Goal: Task Accomplishment & Management: Use online tool/utility

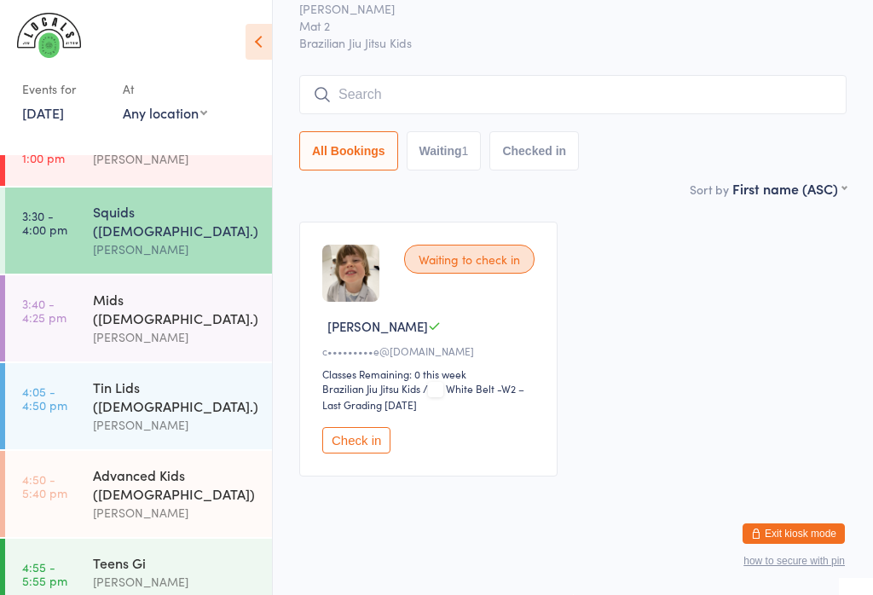
scroll to position [30, 0]
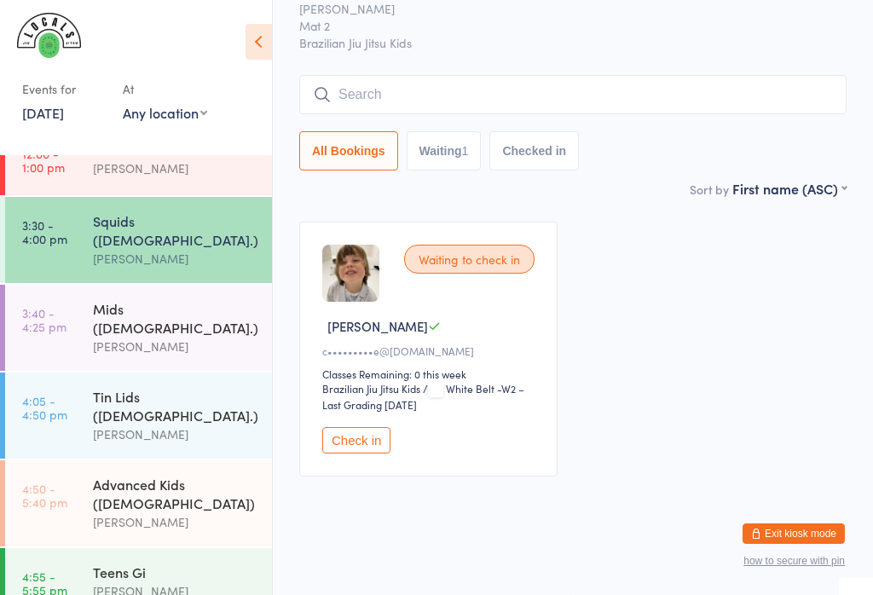
click at [536, 76] on input "search" at bounding box center [572, 94] width 547 height 39
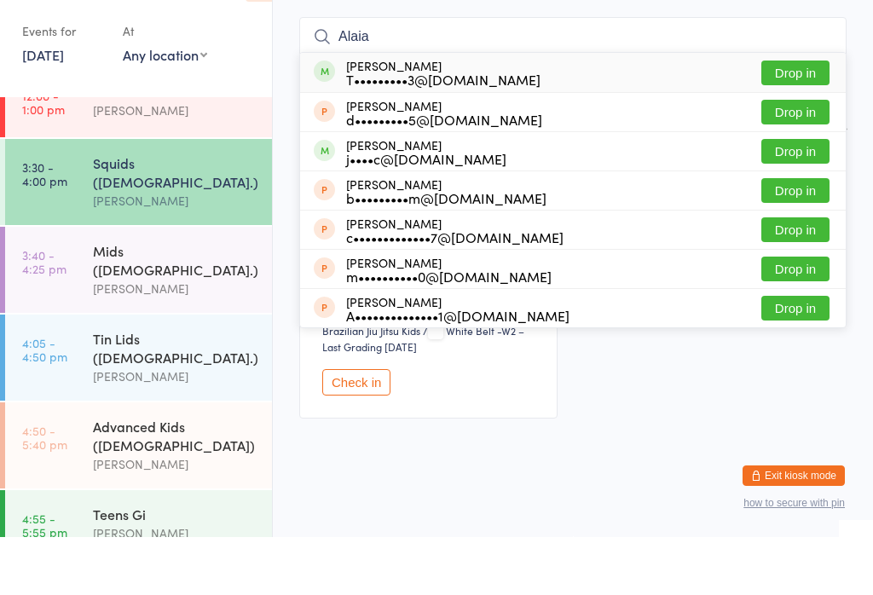
type input "Alaia"
click at [807, 118] on button "Drop in" at bounding box center [795, 130] width 68 height 25
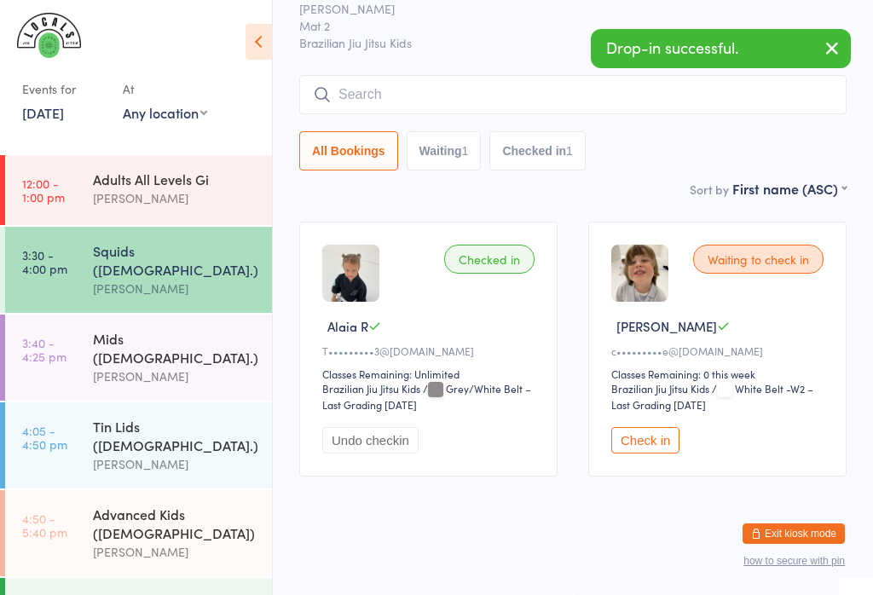
scroll to position [0, 0]
click at [491, 75] on input "search" at bounding box center [572, 94] width 547 height 39
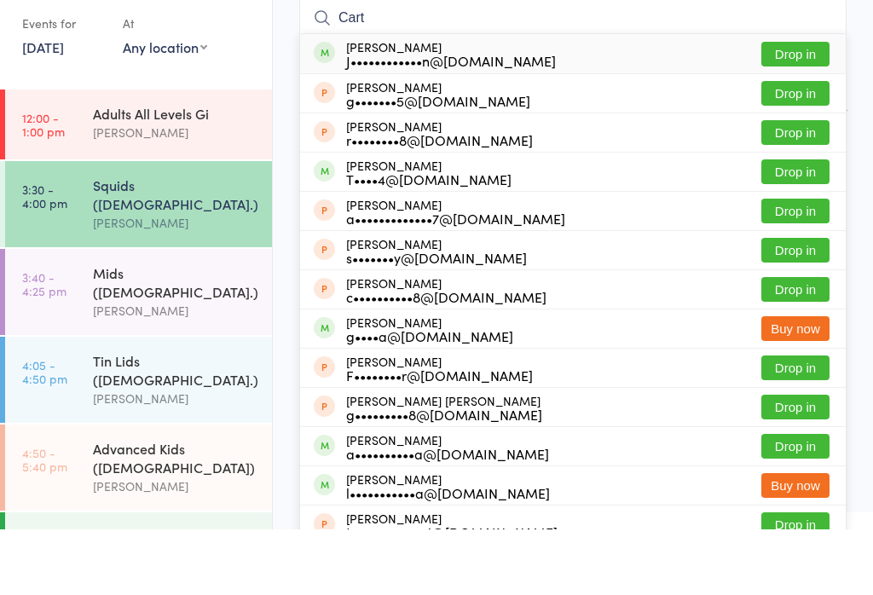
type input "Cart"
click at [804, 107] on button "Drop in" at bounding box center [795, 119] width 68 height 25
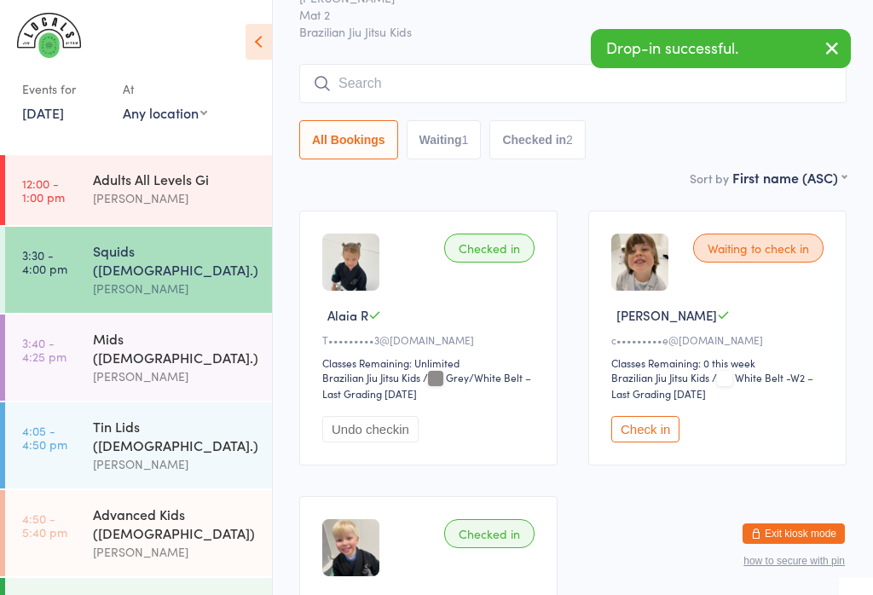
click at [210, 331] on div "Mids ([DEMOGRAPHIC_DATA].)" at bounding box center [175, 347] width 164 height 37
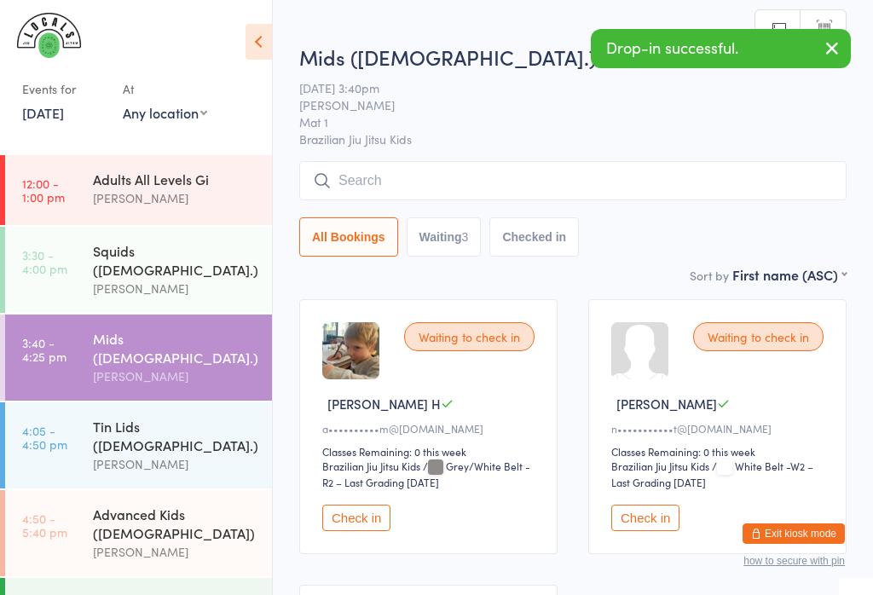
click at [472, 189] on input "search" at bounding box center [572, 180] width 547 height 39
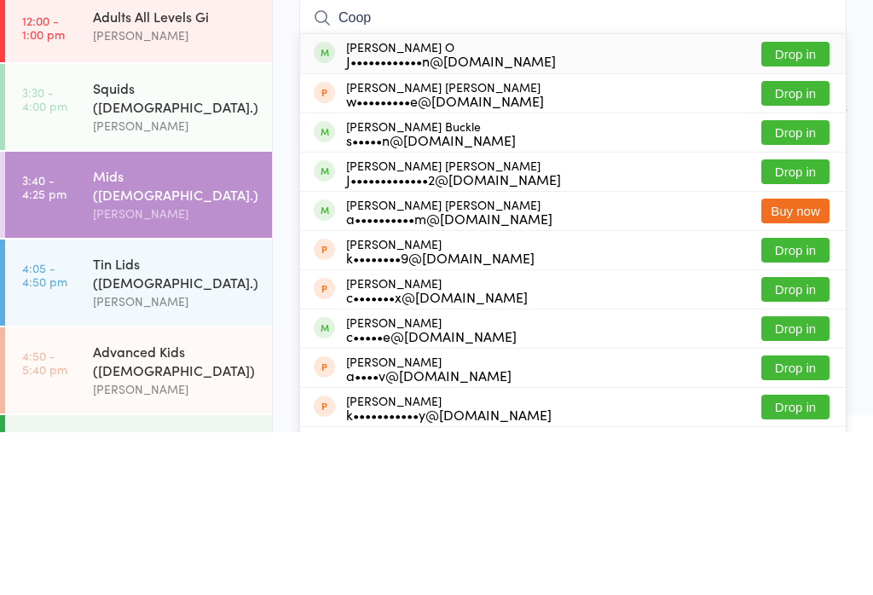
type input "Coop"
click at [798, 205] on button "Drop in" at bounding box center [795, 217] width 68 height 25
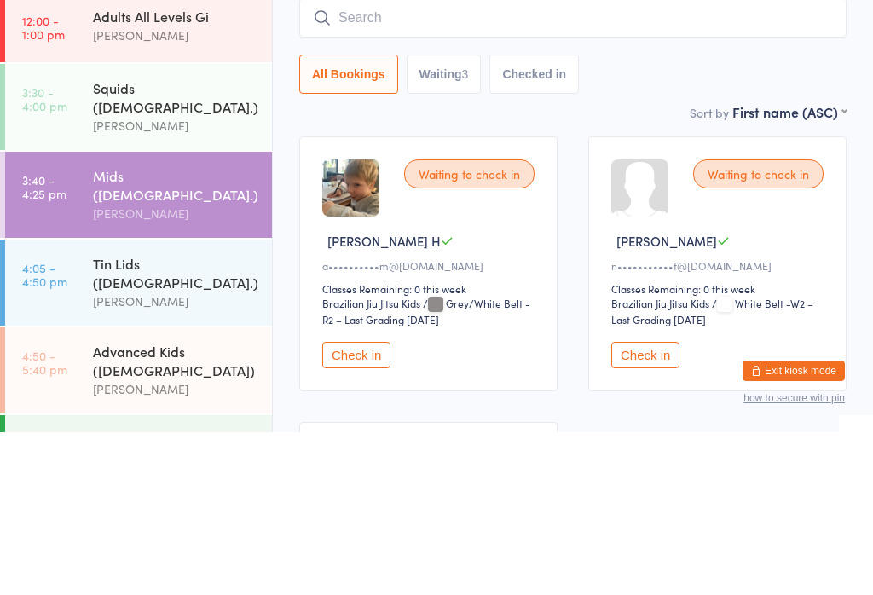
scroll to position [163, 0]
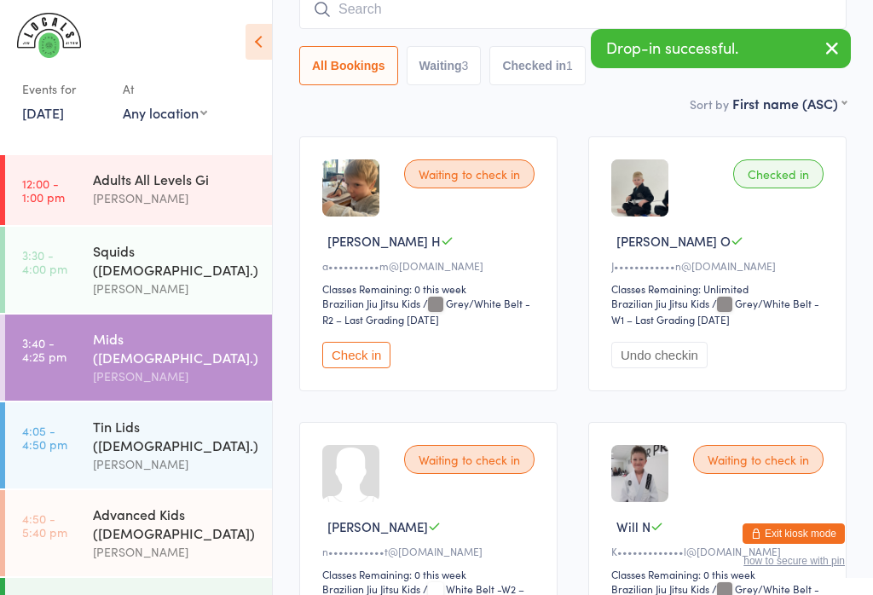
click at [205, 542] on div "[PERSON_NAME]" at bounding box center [175, 552] width 164 height 20
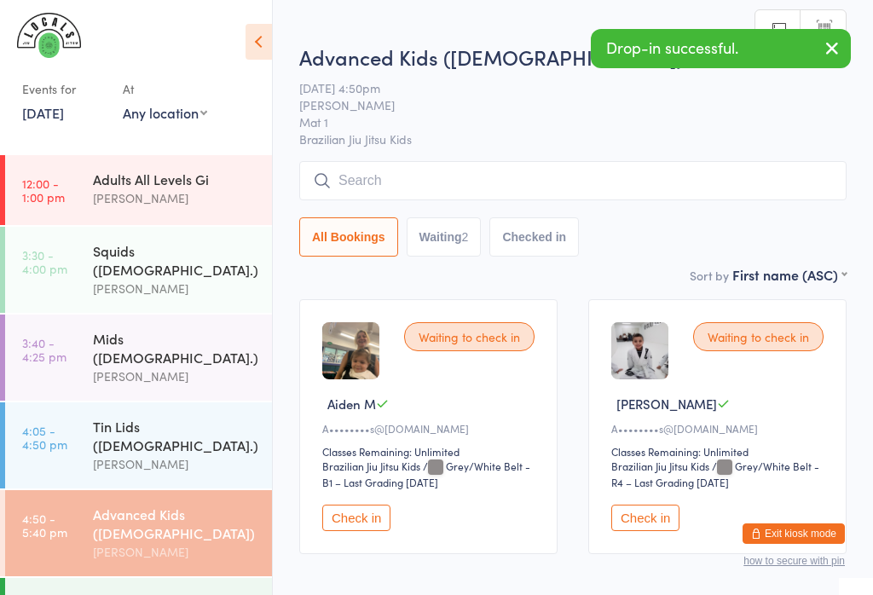
click at [533, 174] on input "search" at bounding box center [572, 180] width 547 height 39
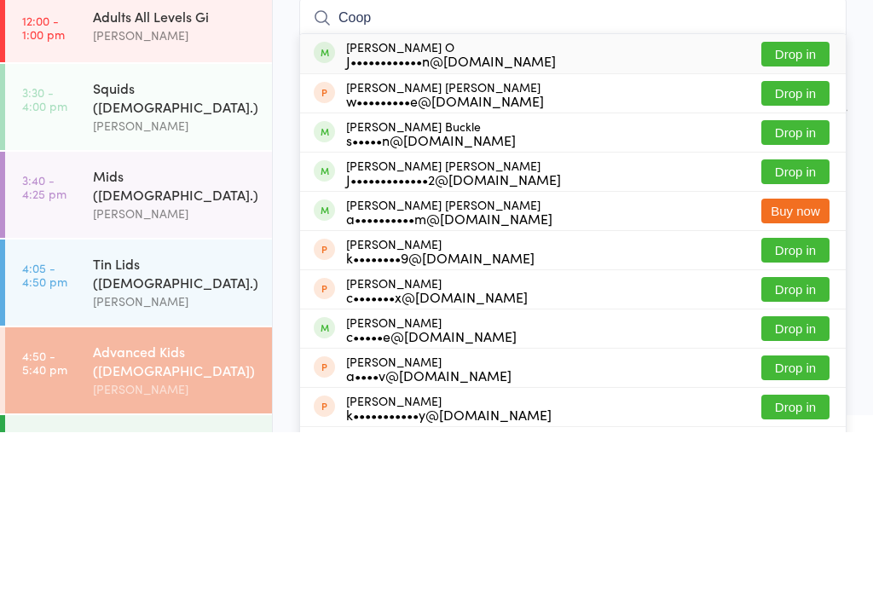
type input "Coop"
click at [810, 205] on button "Drop in" at bounding box center [795, 217] width 68 height 25
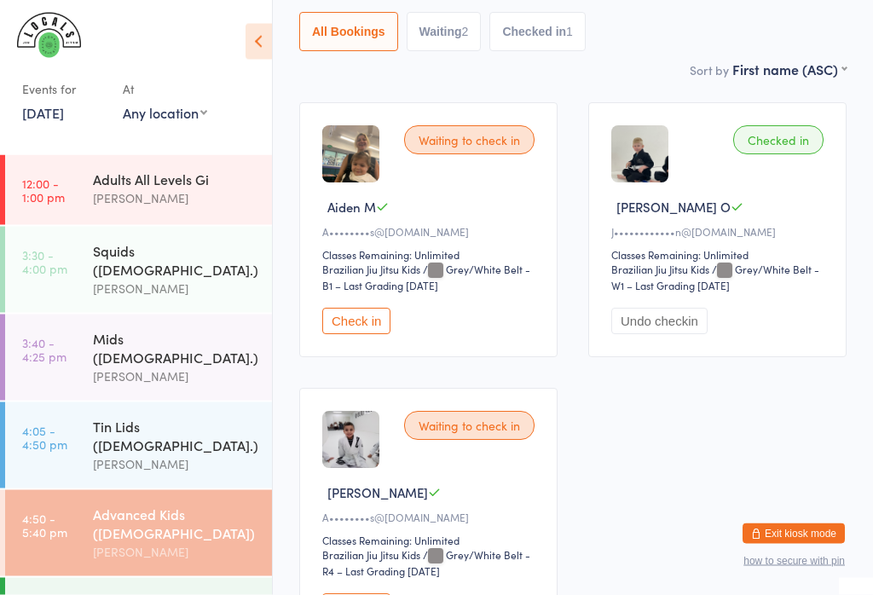
scroll to position [199, 0]
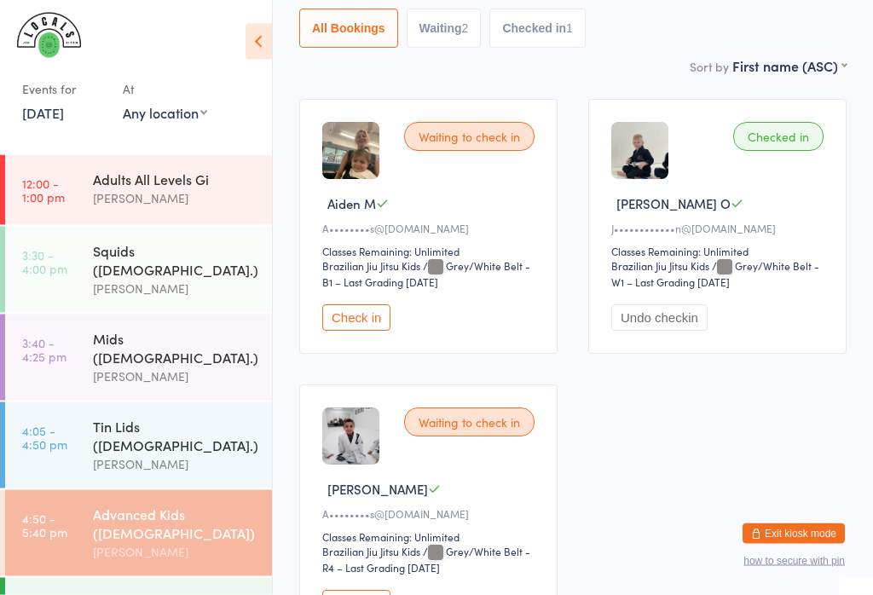
click at [81, 326] on link "3:40 - 4:25 pm Mids ([DEMOGRAPHIC_DATA].) [PERSON_NAME]" at bounding box center [138, 357] width 267 height 86
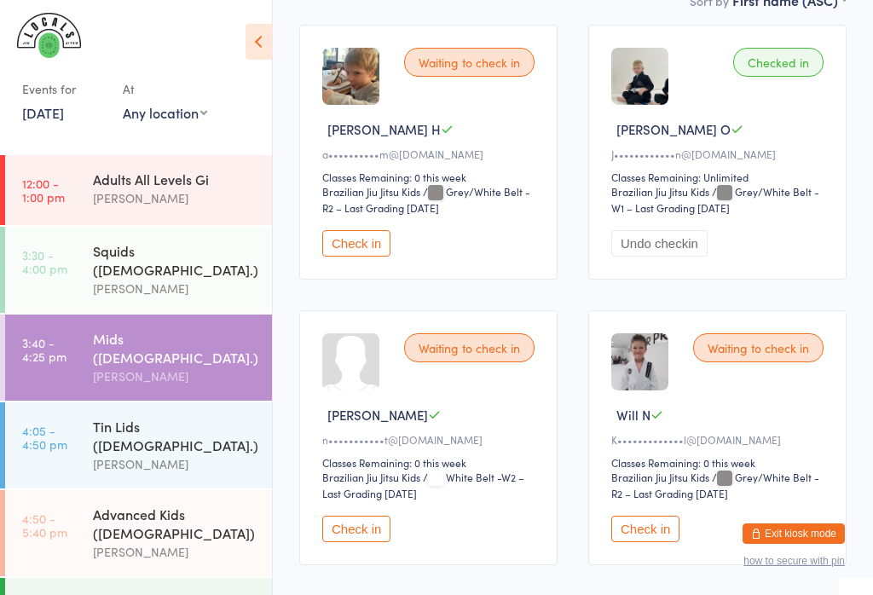
scroll to position [309, 0]
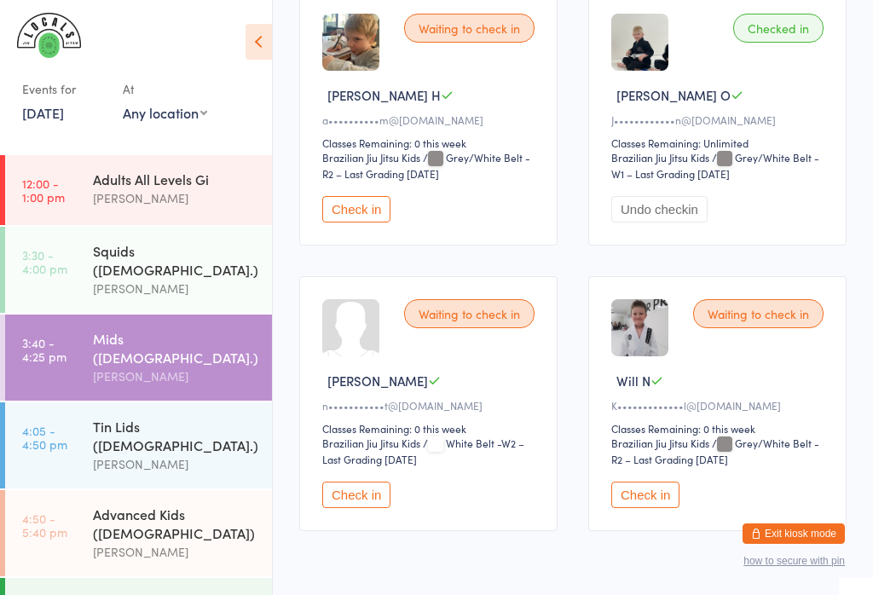
click at [666, 505] on button "Check in" at bounding box center [645, 495] width 68 height 26
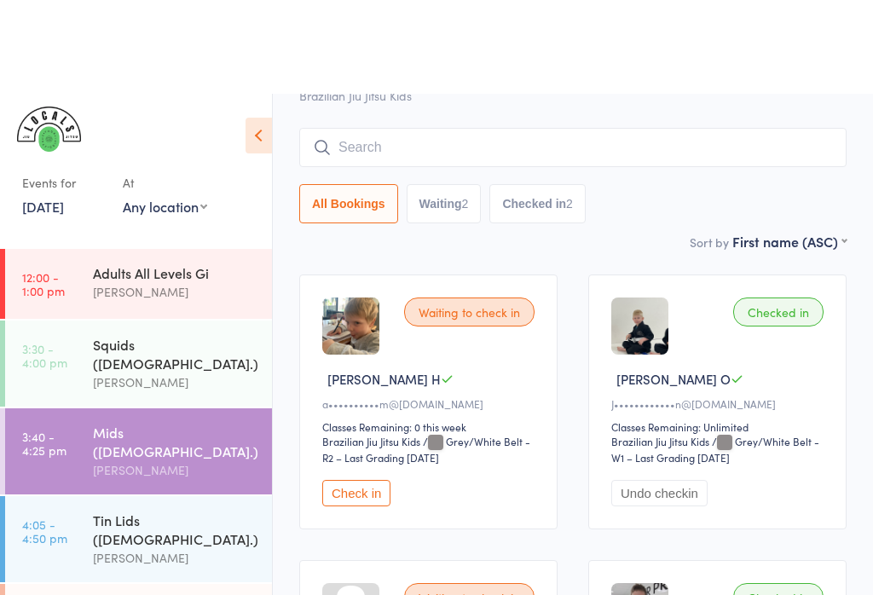
scroll to position [0, 0]
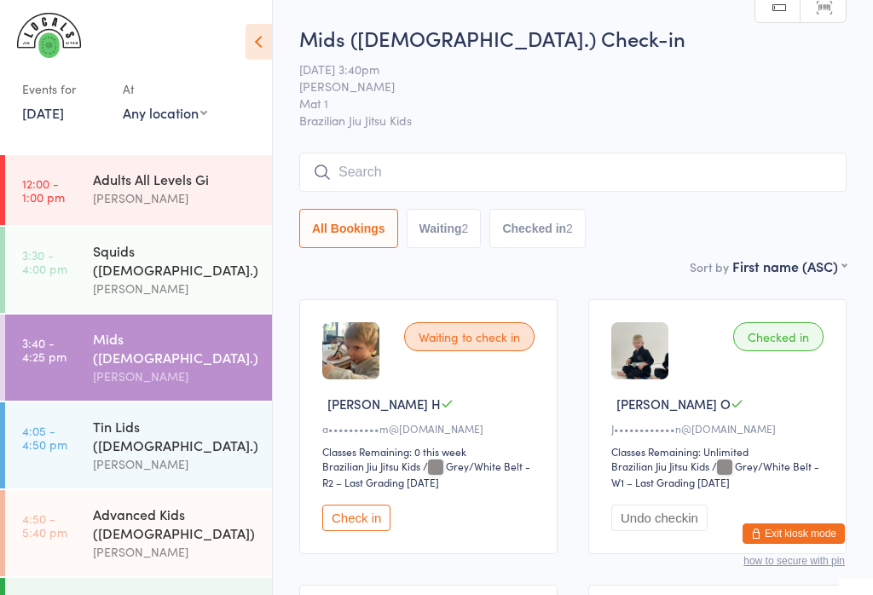
click at [390, 170] on input "search" at bounding box center [572, 172] width 547 height 39
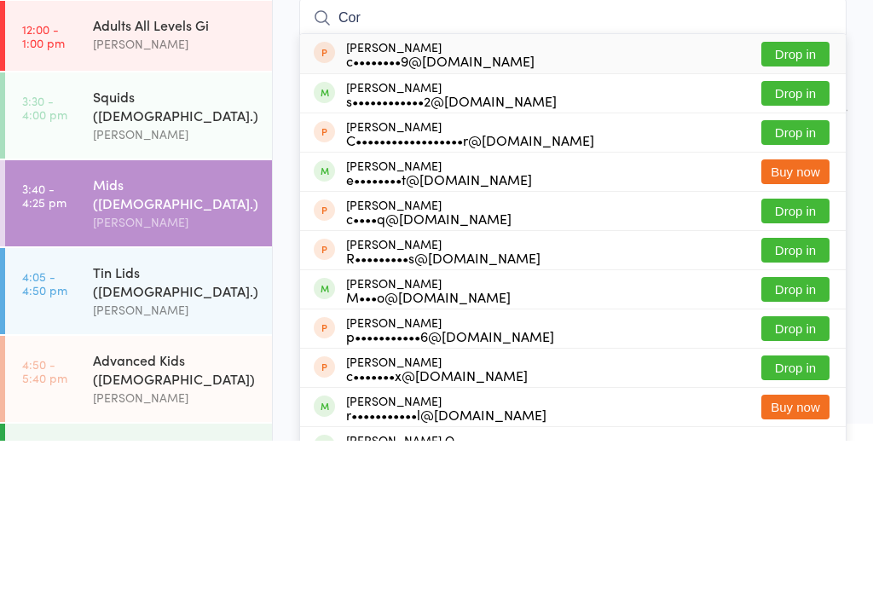
type input "Cor"
click at [800, 235] on button "Drop in" at bounding box center [795, 247] width 68 height 25
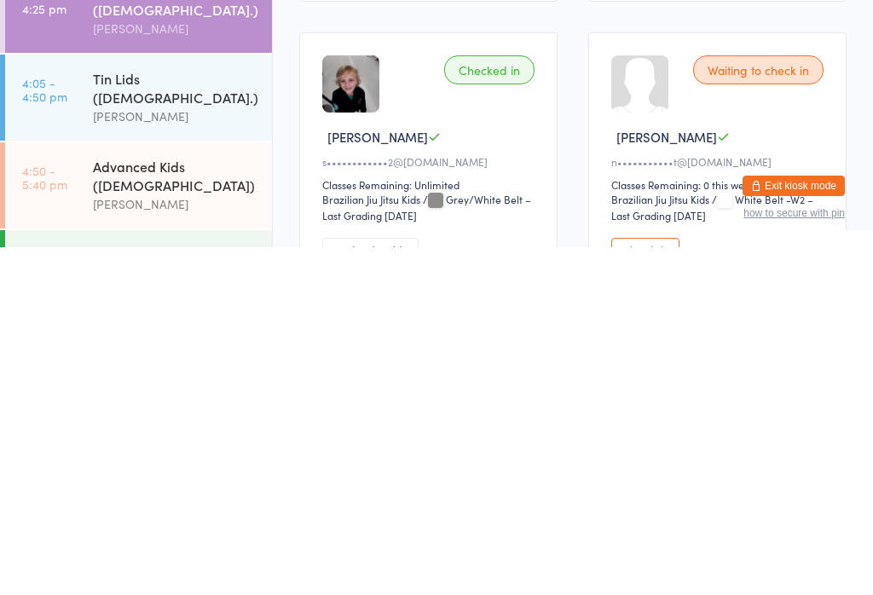
click at [407, 380] on div "Checked in [PERSON_NAME] C s••••••••••••2@[DOMAIN_NAME] Classes Remaining: Unli…" at bounding box center [428, 507] width 258 height 255
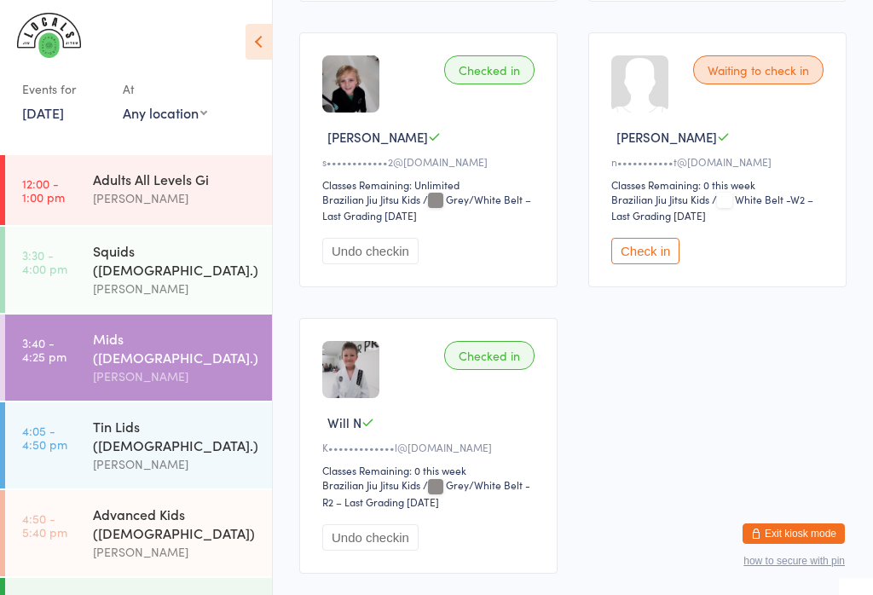
click at [214, 182] on div "Adults All Levels Gi" at bounding box center [175, 179] width 164 height 19
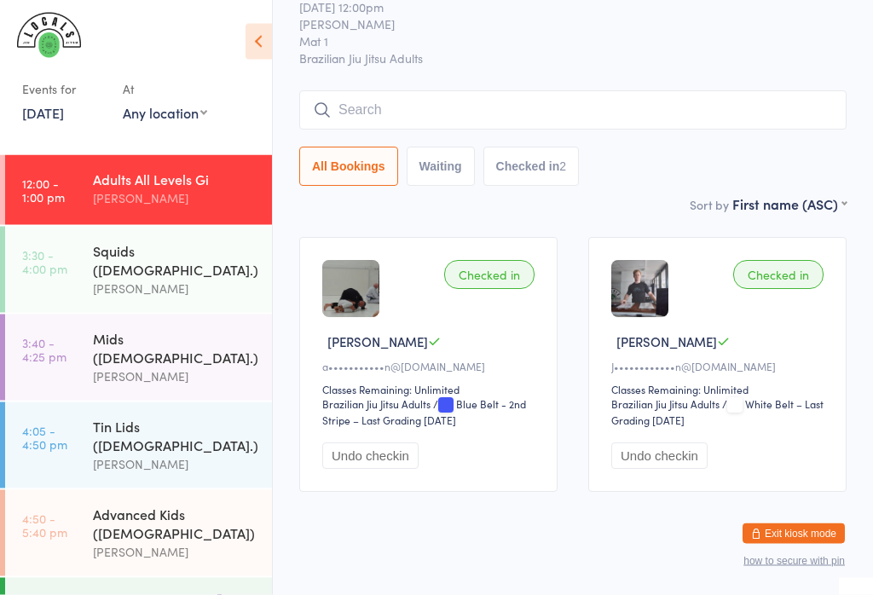
scroll to position [56, 0]
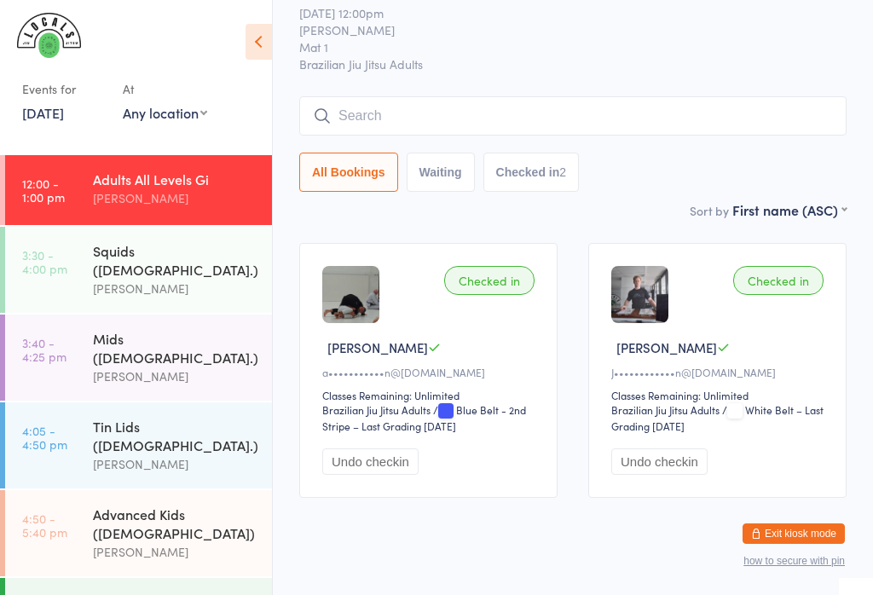
click at [184, 279] on div "[PERSON_NAME]" at bounding box center [175, 289] width 164 height 20
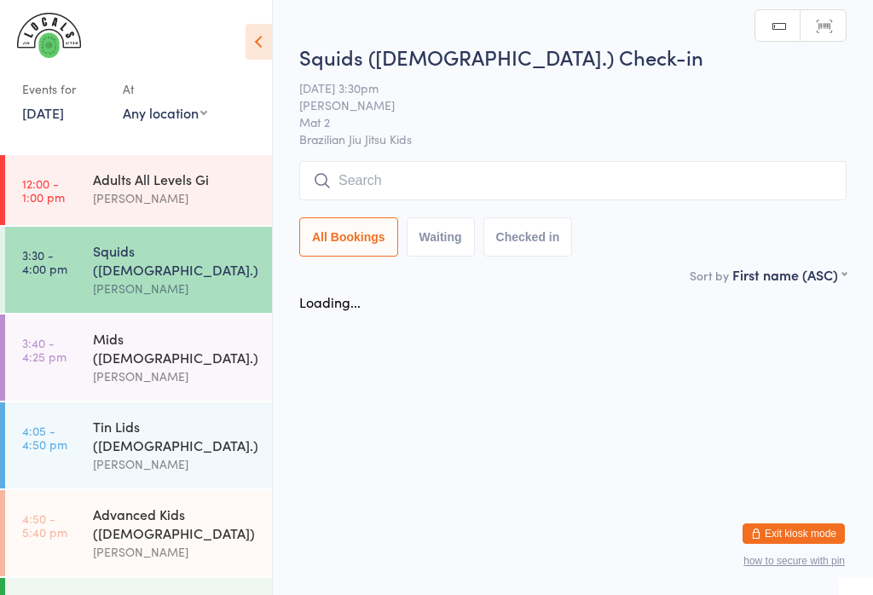
click at [168, 314] on div "Mids ([DEMOGRAPHIC_DATA].) [PERSON_NAME]" at bounding box center [182, 357] width 179 height 86
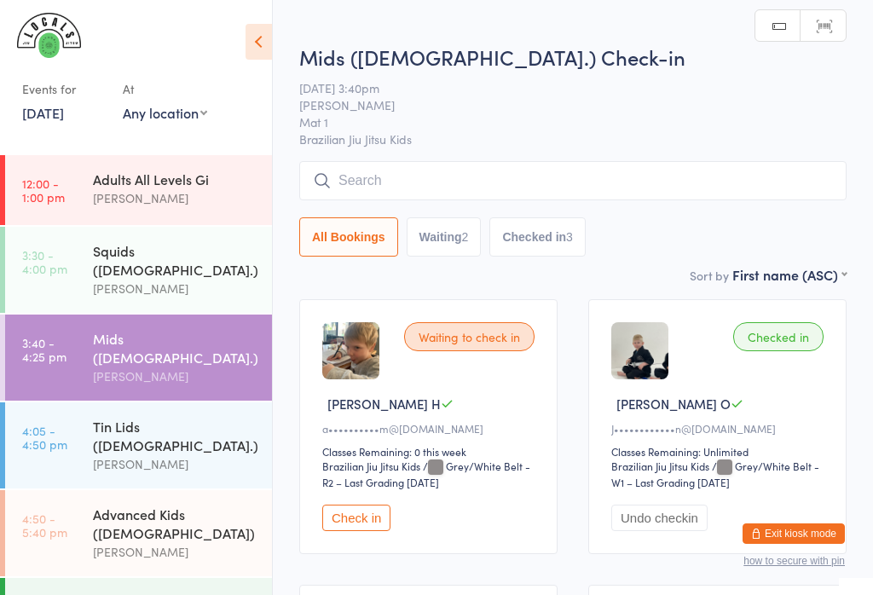
click at [192, 437] on div "Tin Lids ([DEMOGRAPHIC_DATA].) [PERSON_NAME]" at bounding box center [182, 445] width 179 height 86
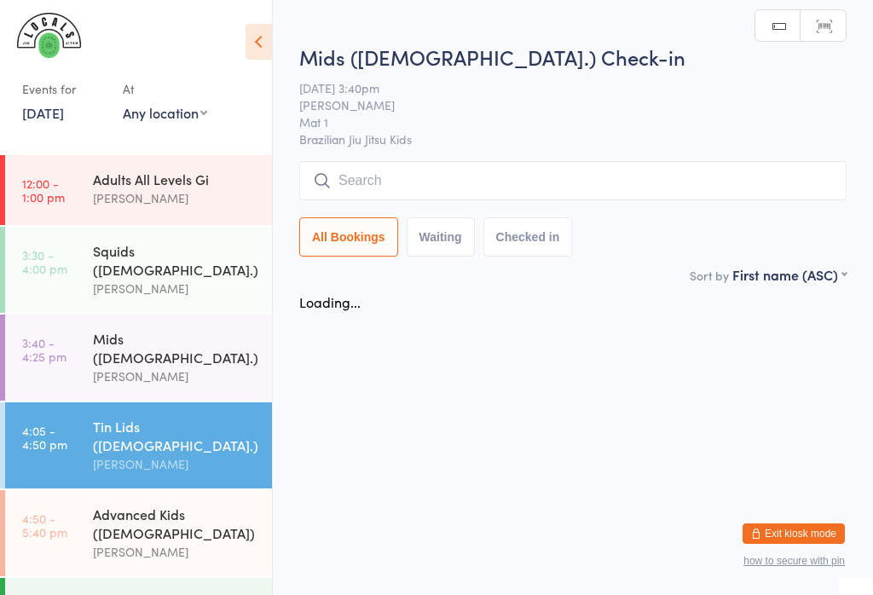
click at [204, 505] on div "Advanced Kids ([DEMOGRAPHIC_DATA])" at bounding box center [175, 523] width 164 height 37
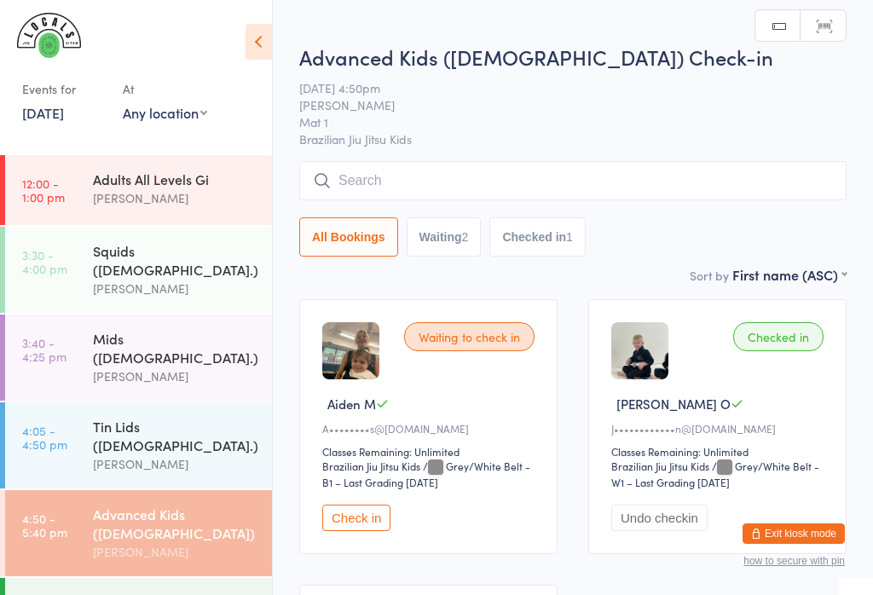
click at [622, 189] on input "search" at bounding box center [572, 180] width 547 height 39
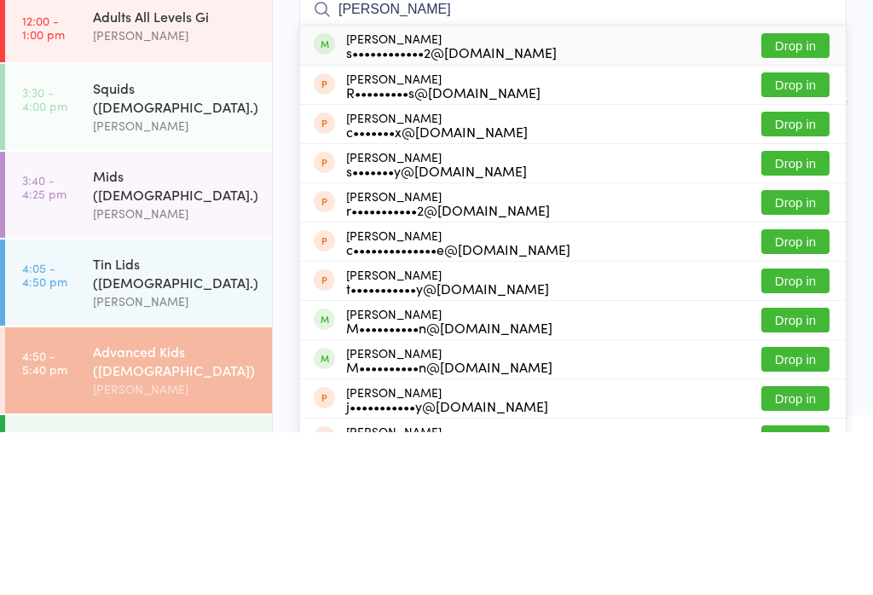
type input "[PERSON_NAME]"
click at [809, 196] on button "Drop in" at bounding box center [795, 208] width 68 height 25
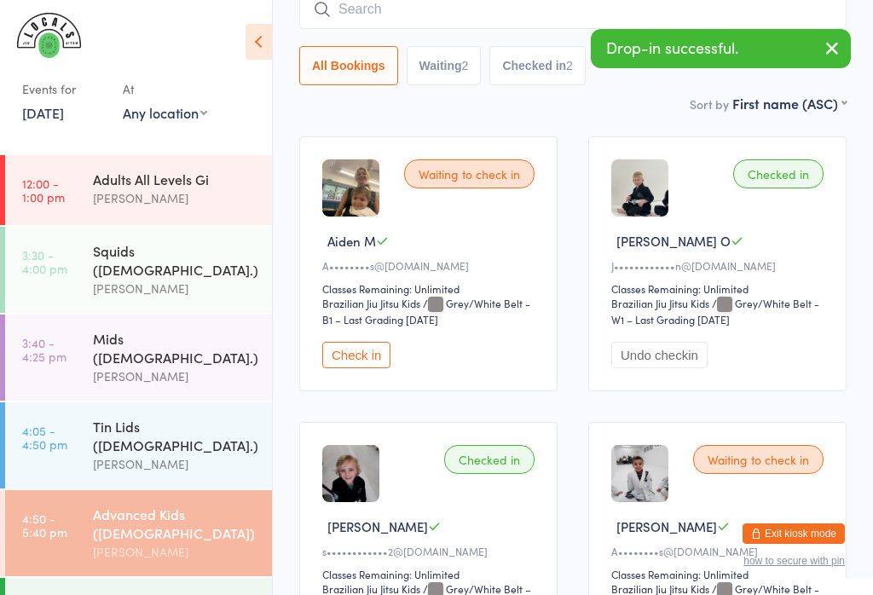
click at [157, 279] on div "[PERSON_NAME]" at bounding box center [175, 289] width 164 height 20
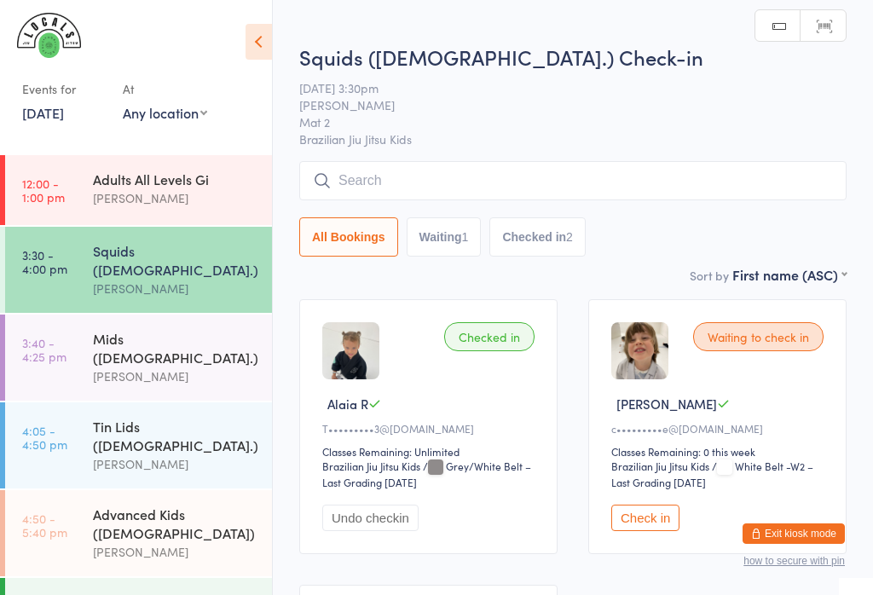
click at [649, 531] on button "Check in" at bounding box center [645, 518] width 68 height 26
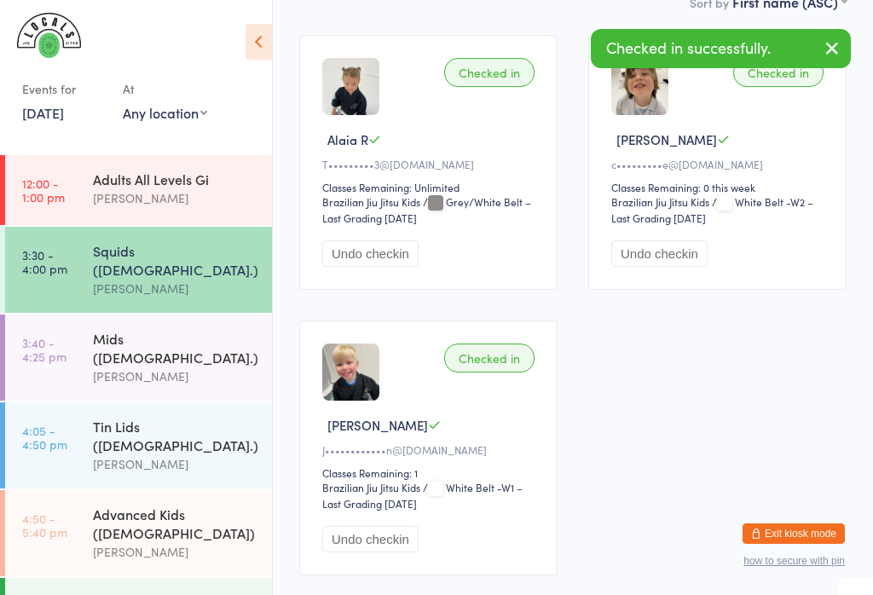
scroll to position [276, 0]
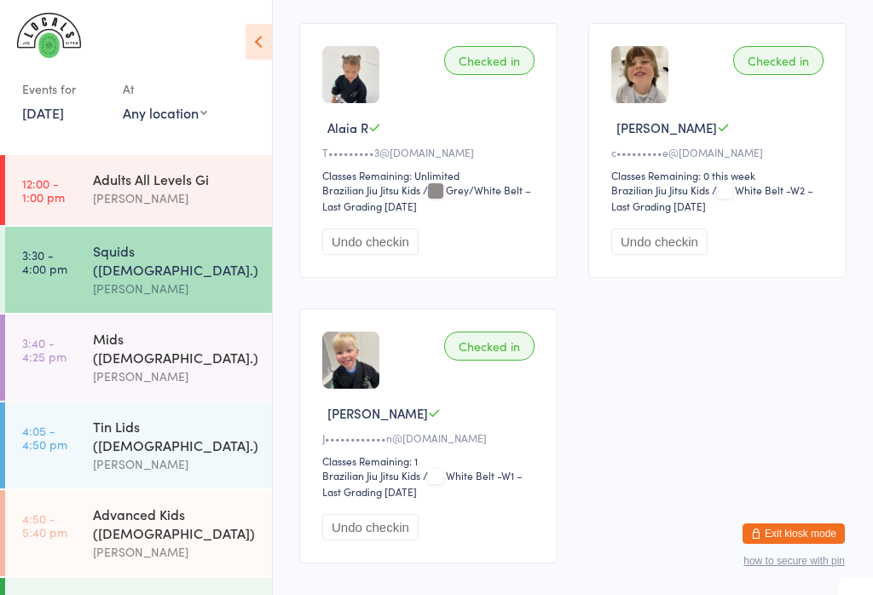
click at [123, 366] on div "[PERSON_NAME]" at bounding box center [175, 376] width 164 height 20
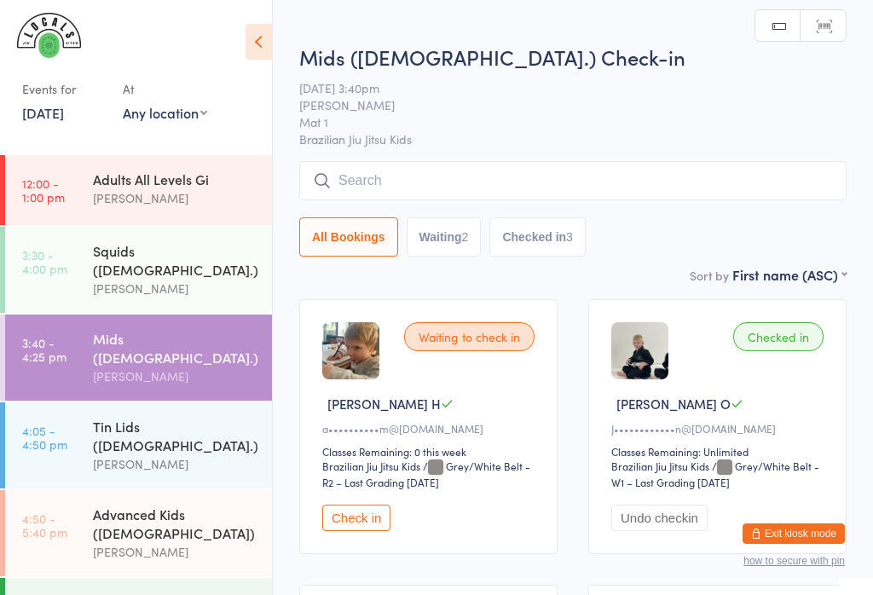
click at [366, 169] on input "search" at bounding box center [572, 180] width 547 height 39
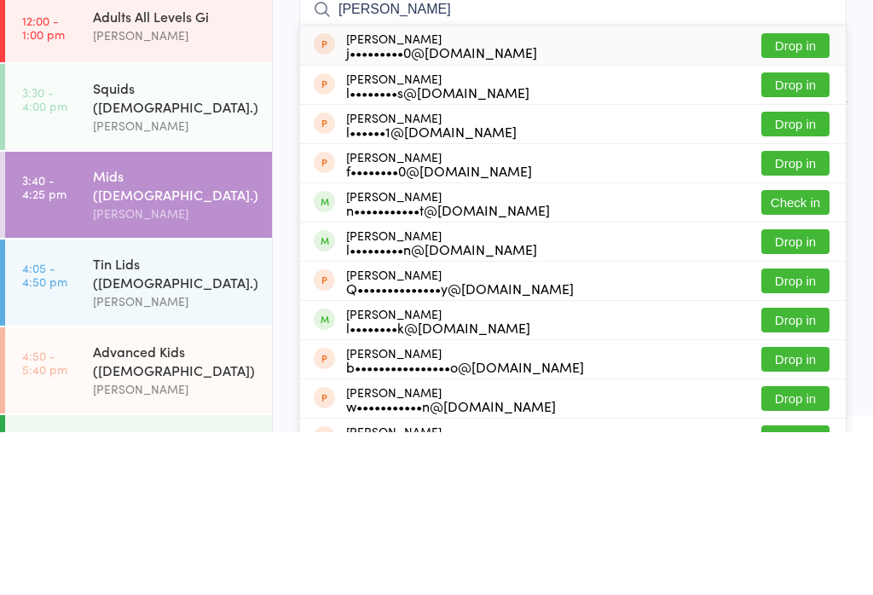
type input "[PERSON_NAME]"
click at [783, 353] on button "Check in" at bounding box center [795, 365] width 68 height 25
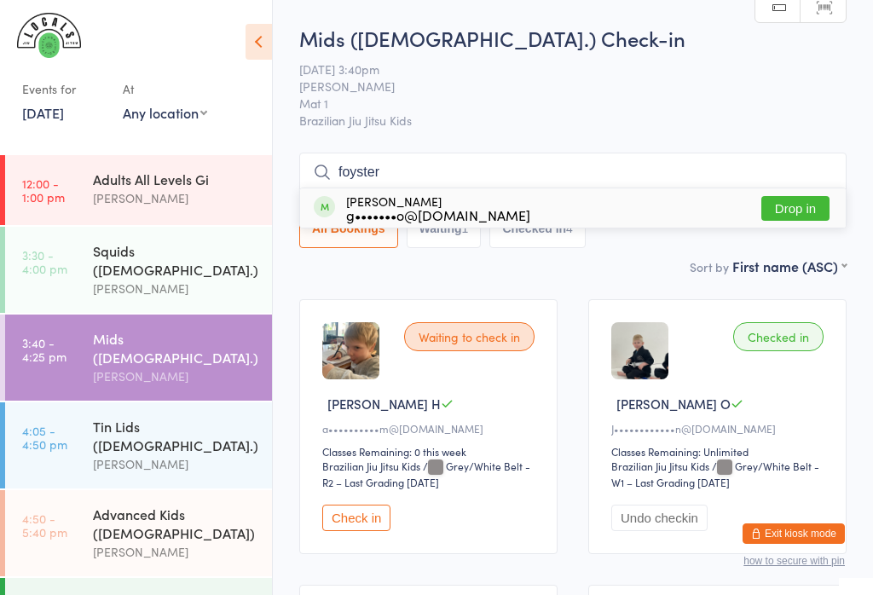
type input "foyster"
click at [805, 206] on button "Drop in" at bounding box center [795, 208] width 68 height 25
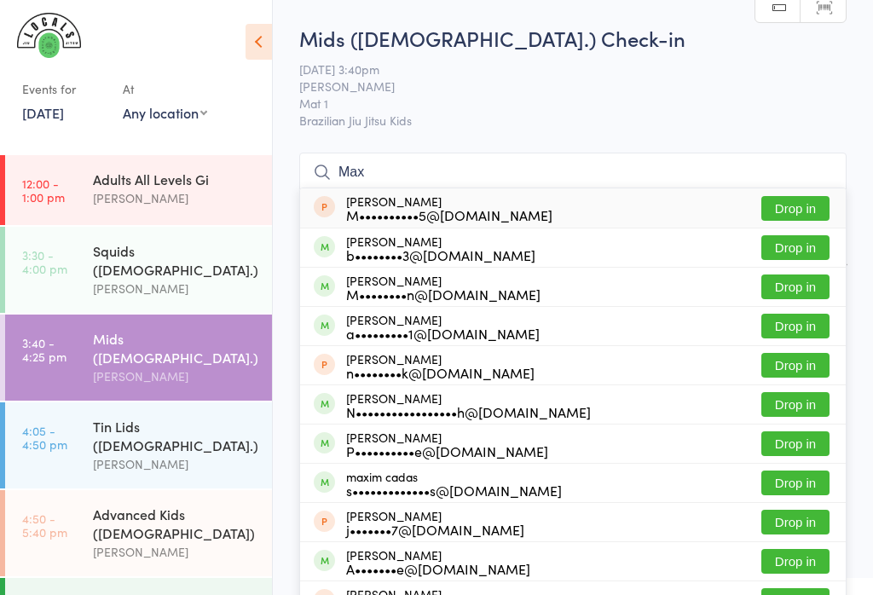
type input "Max"
click at [815, 328] on button "Drop in" at bounding box center [795, 326] width 68 height 25
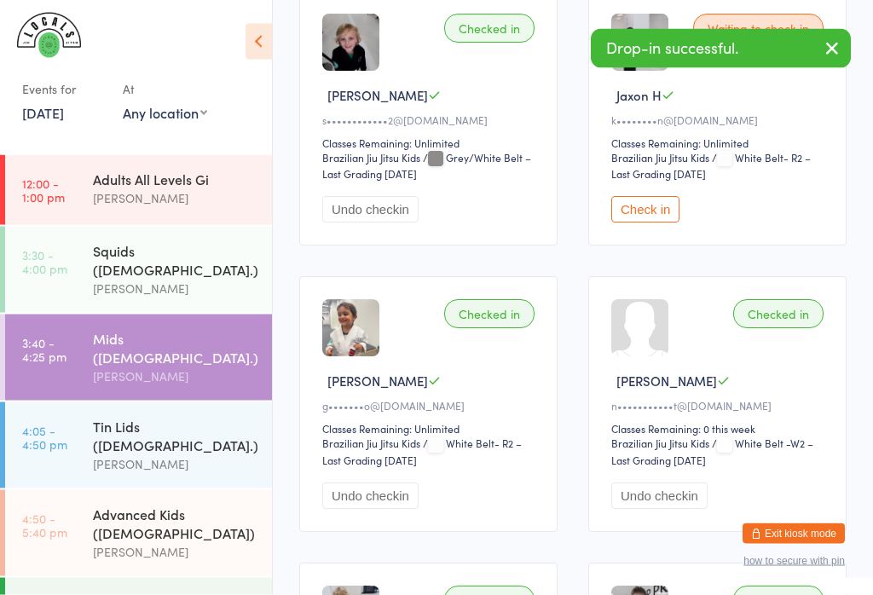
scroll to position [593, 0]
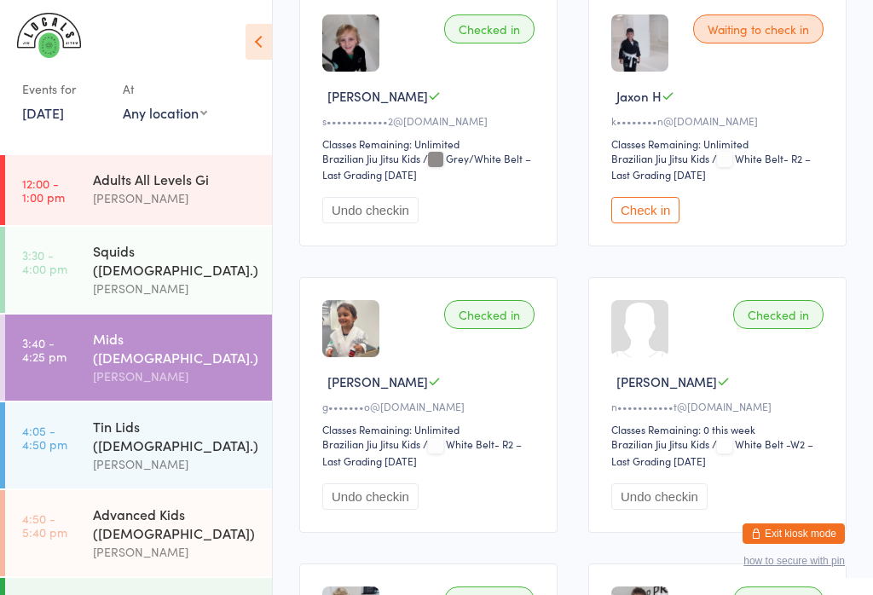
click at [427, 390] on div "[PERSON_NAME]" at bounding box center [430, 381] width 217 height 18
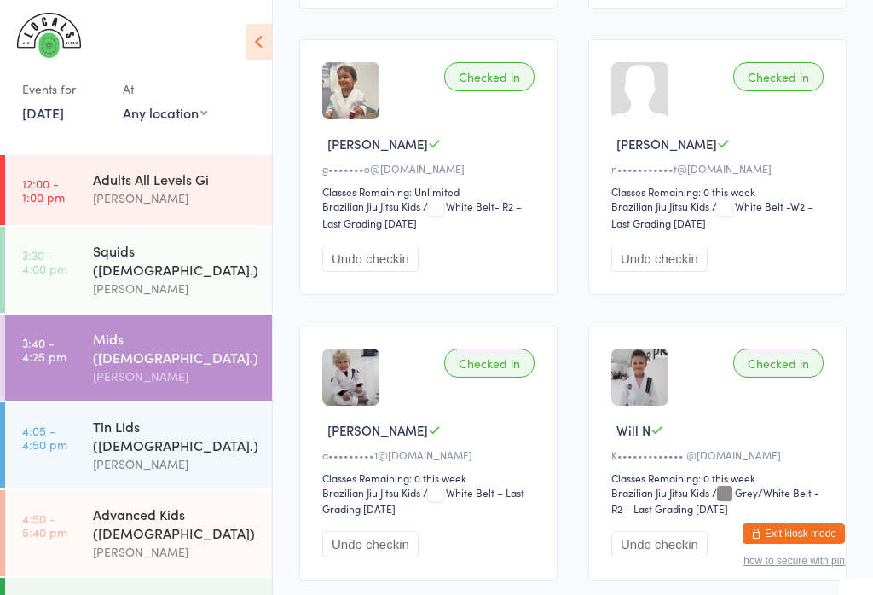
scroll to position [860, 0]
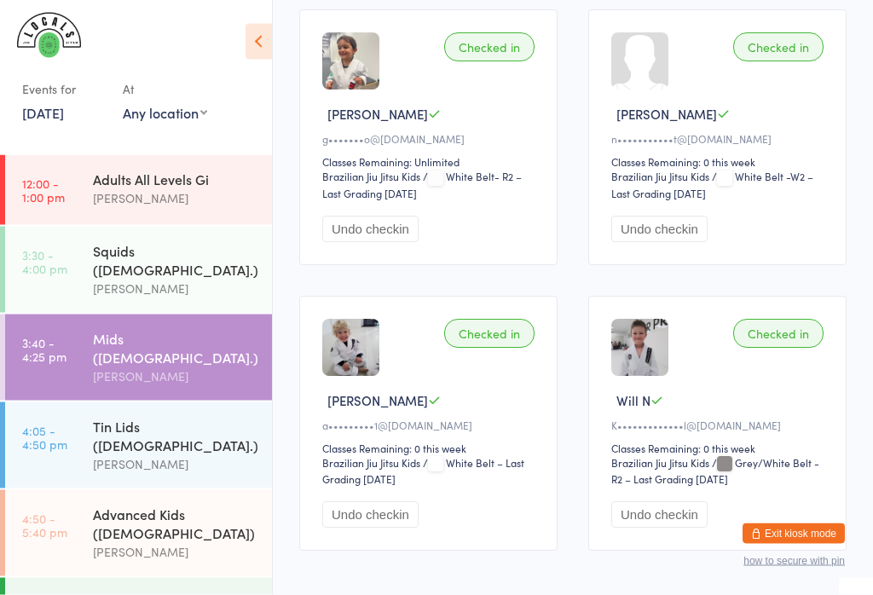
click at [779, 410] on div "Will N" at bounding box center [719, 401] width 217 height 18
click at [390, 329] on div "Checked in Max O a•••••••••1@[DOMAIN_NAME] Classes Remaining: 0 this week Brazi…" at bounding box center [428, 424] width 258 height 255
click at [492, 349] on div "Checked in" at bounding box center [489, 334] width 90 height 29
click at [526, 349] on div "Checked in" at bounding box center [489, 334] width 90 height 29
click at [501, 332] on div "Checked in Max O a•••••••••1@[DOMAIN_NAME] Classes Remaining: 0 this week Brazi…" at bounding box center [428, 424] width 258 height 255
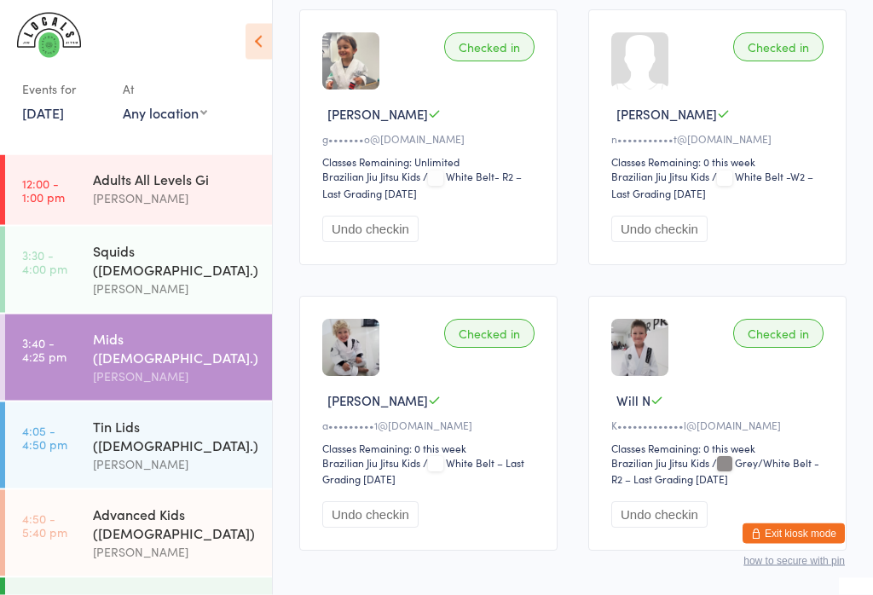
click at [478, 349] on div "Checked in" at bounding box center [489, 334] width 90 height 29
click at [476, 349] on div "Checked in" at bounding box center [489, 334] width 90 height 29
click at [419, 332] on div "Checked in Max O a•••••••••1@[DOMAIN_NAME] Classes Remaining: 0 this week Brazi…" at bounding box center [428, 424] width 258 height 255
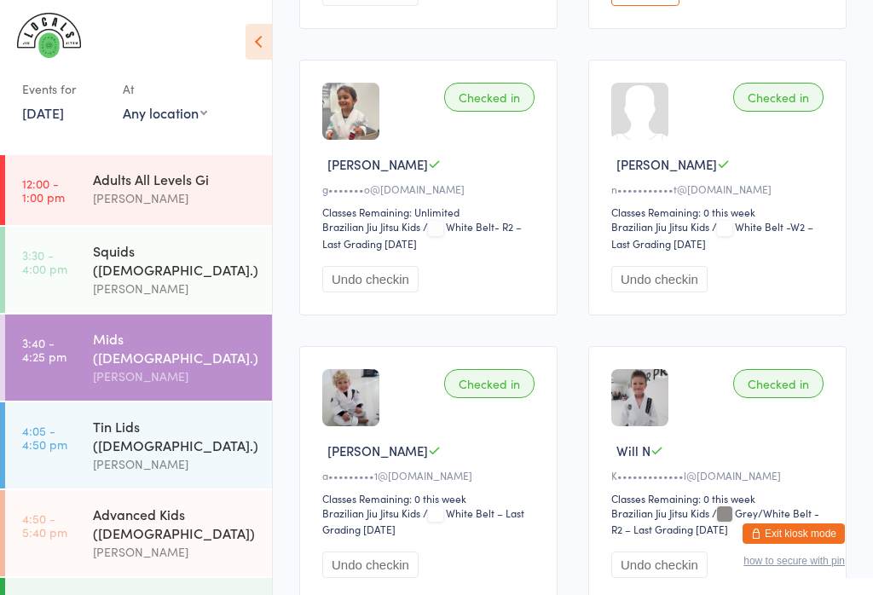
scroll to position [805, 0]
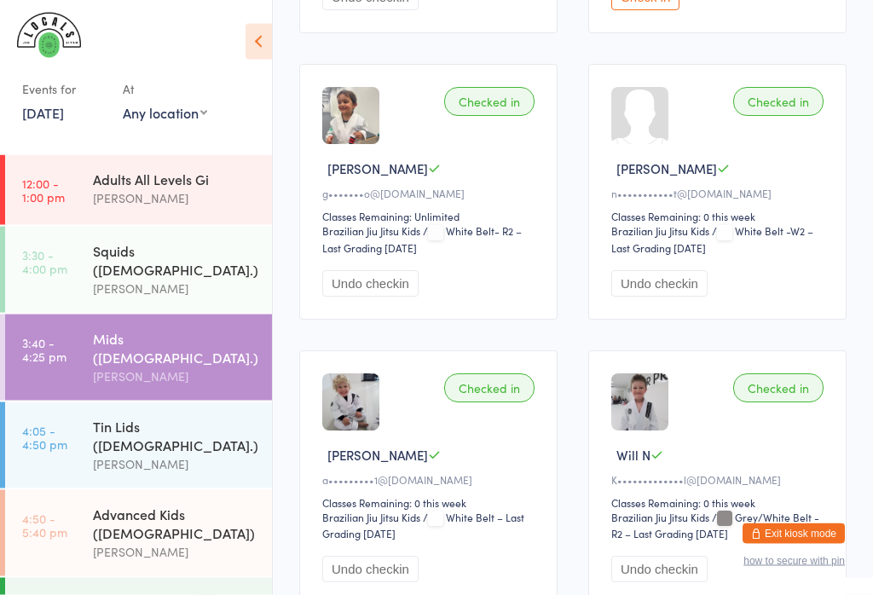
click at [366, 426] on img at bounding box center [350, 402] width 57 height 57
click at [346, 417] on img at bounding box center [350, 402] width 57 height 57
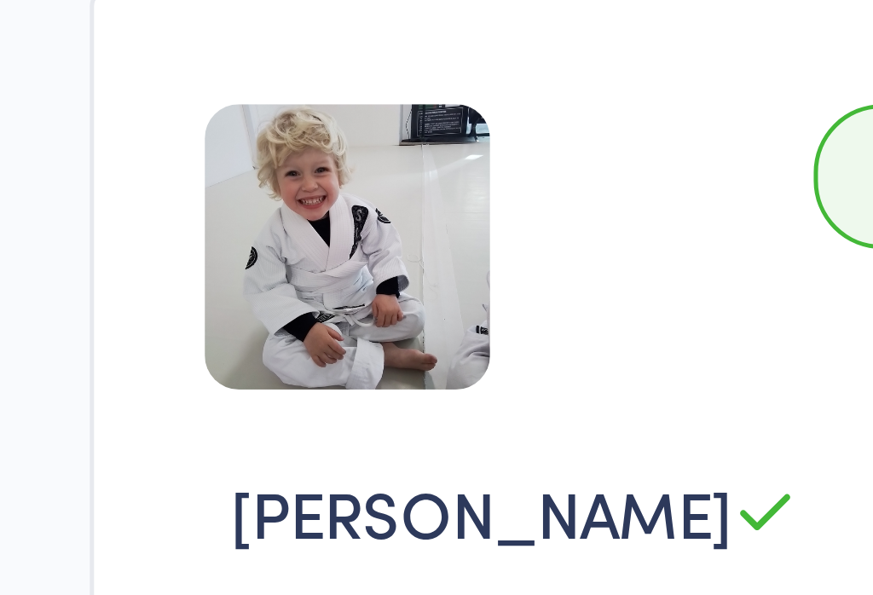
click at [299, 351] on div "Checked in Max O a•••••••••1@[DOMAIN_NAME] Classes Remaining: 0 this week Brazi…" at bounding box center [428, 478] width 258 height 255
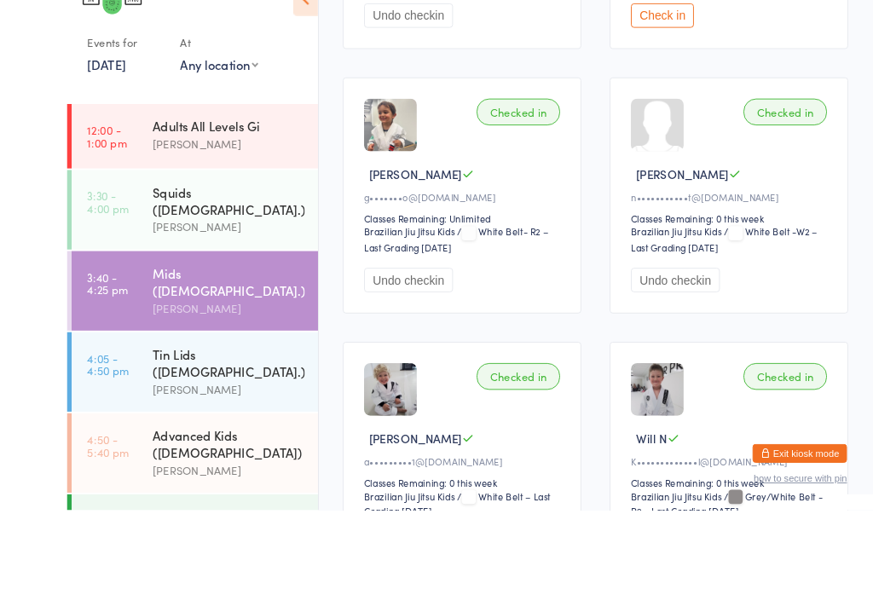
scroll to position [937, 0]
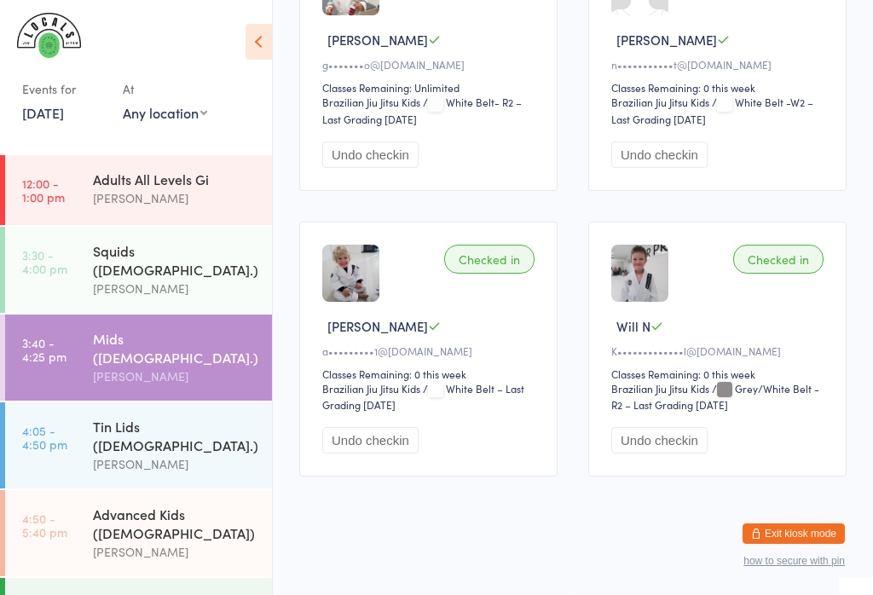
click at [262, 33] on icon at bounding box center [258, 42] width 26 height 36
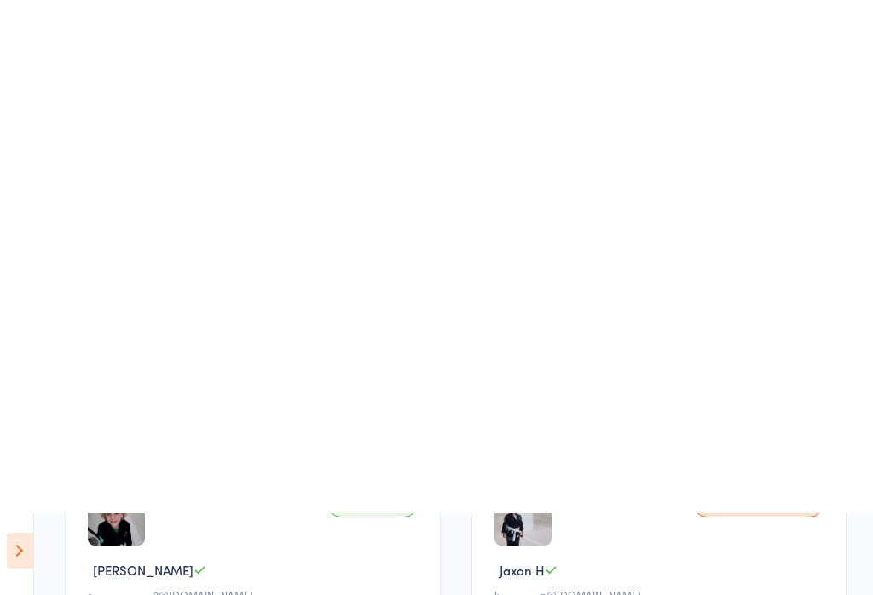
scroll to position [0, 0]
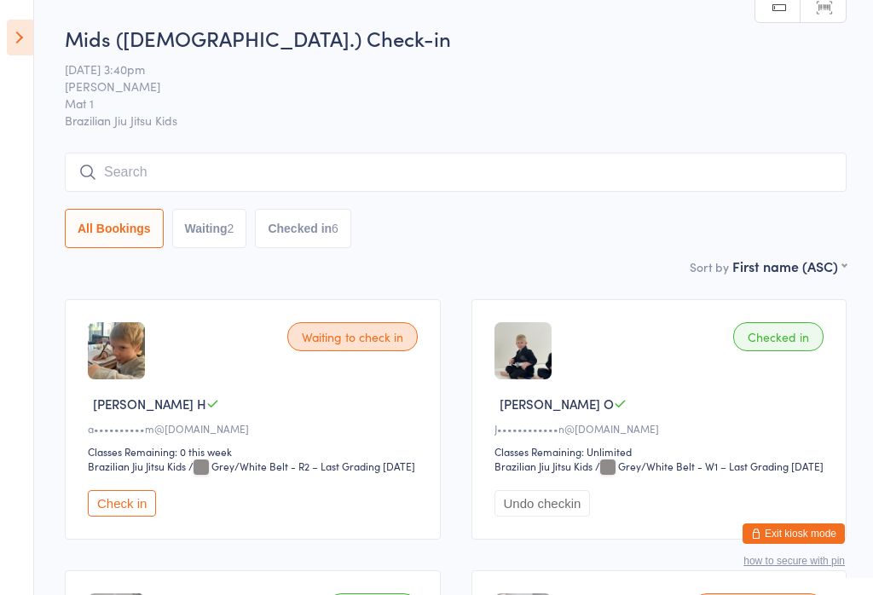
click at [20, 23] on icon at bounding box center [20, 38] width 26 height 36
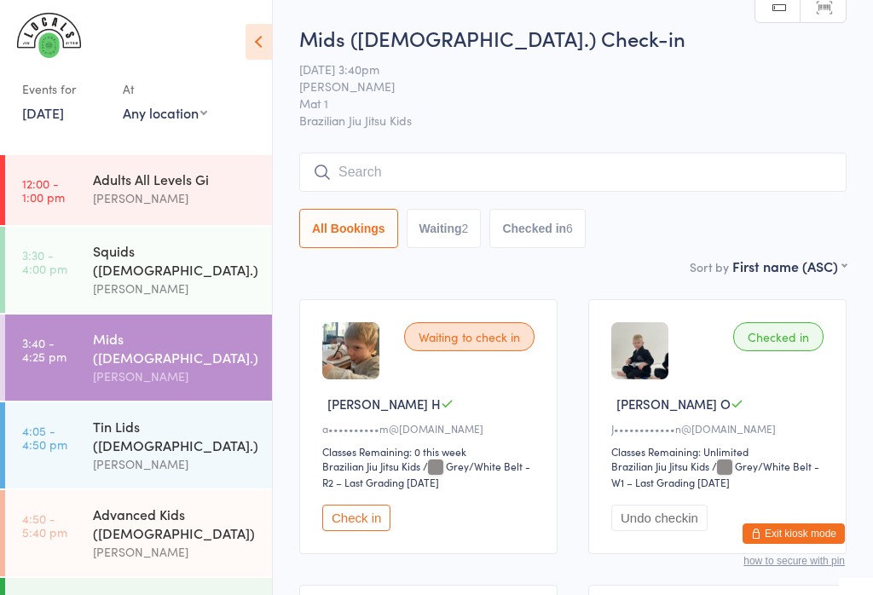
click at [167, 279] on div "[PERSON_NAME]" at bounding box center [175, 289] width 164 height 20
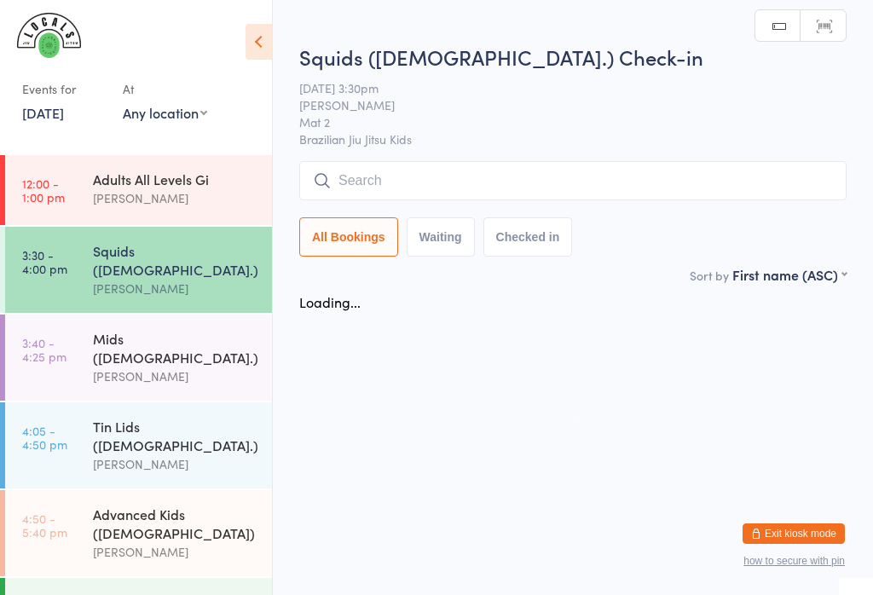
click at [404, 176] on input "search" at bounding box center [572, 180] width 547 height 39
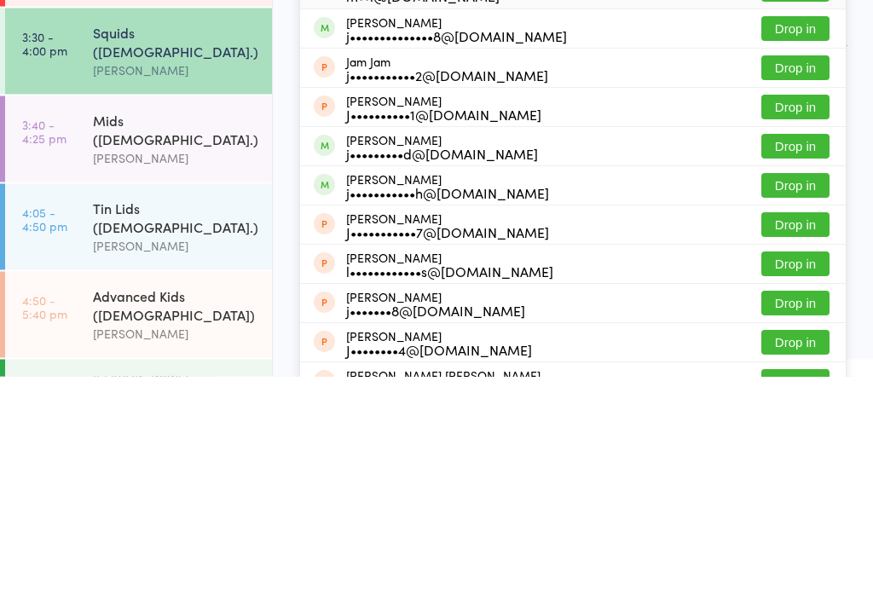
type input "[PERSON_NAME]"
click at [810, 235] on button "Drop in" at bounding box center [795, 247] width 68 height 25
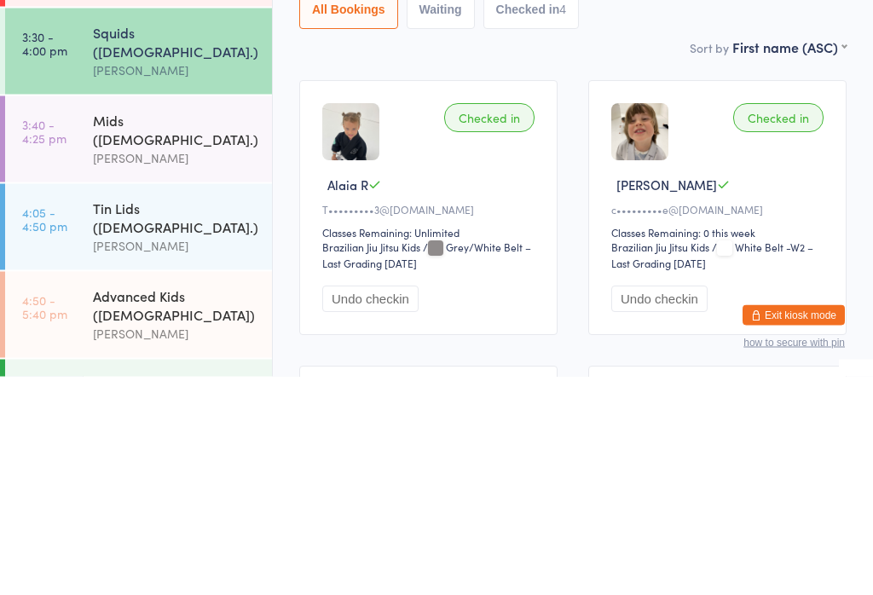
click at [129, 417] on div "Tin Lids ([DEMOGRAPHIC_DATA].)" at bounding box center [175, 435] width 164 height 37
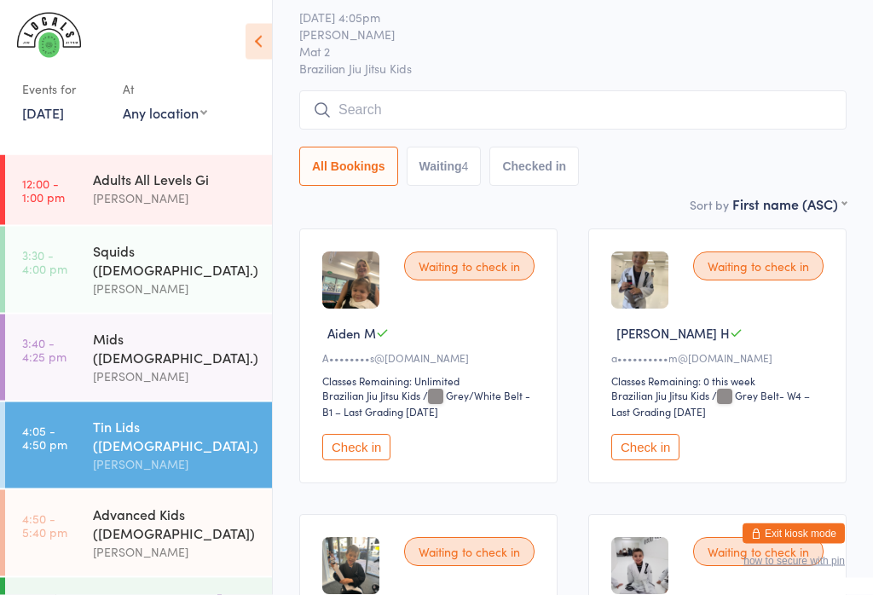
scroll to position [74, 0]
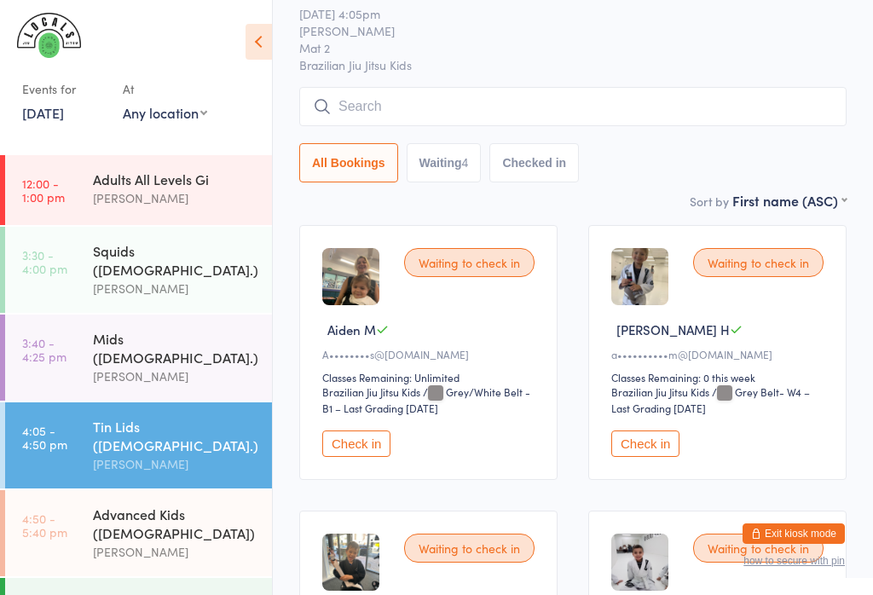
click at [675, 457] on button "Check in" at bounding box center [645, 443] width 68 height 26
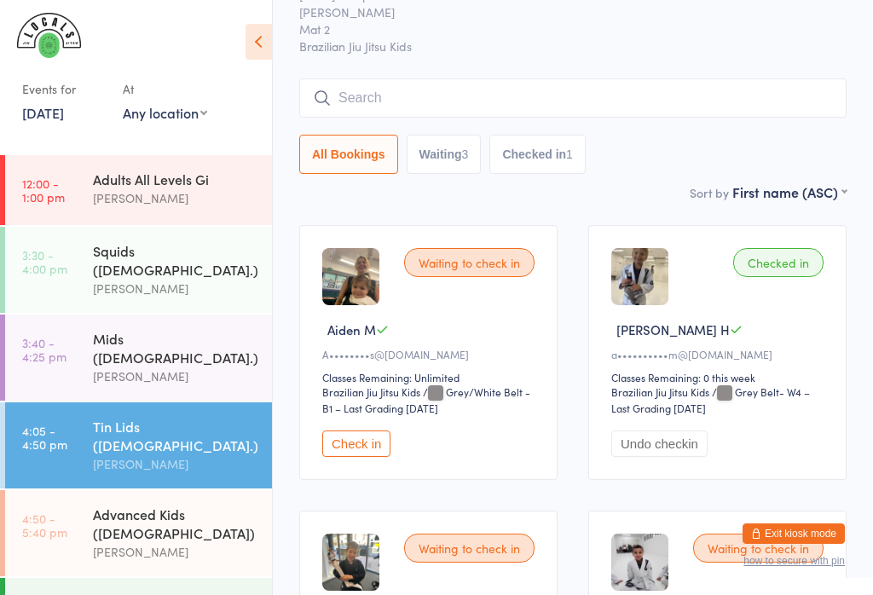
click at [142, 366] on div "[PERSON_NAME]" at bounding box center [175, 376] width 164 height 20
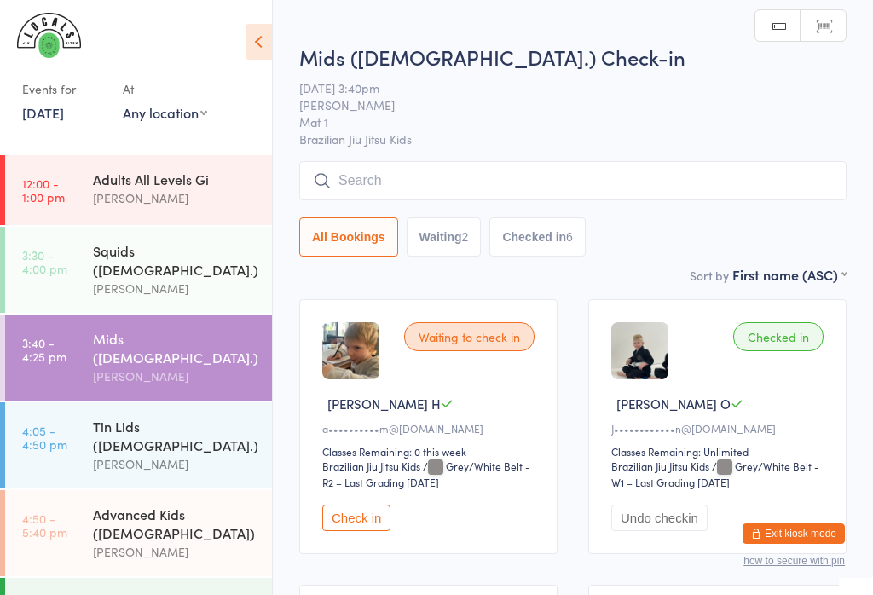
click at [359, 531] on button "Check in" at bounding box center [356, 518] width 68 height 26
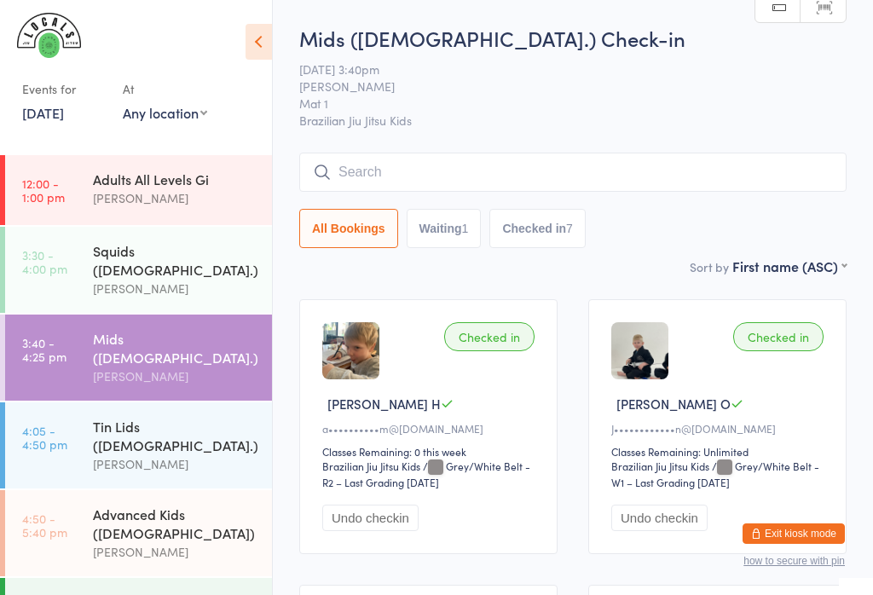
click at [454, 185] on input "search" at bounding box center [572, 172] width 547 height 39
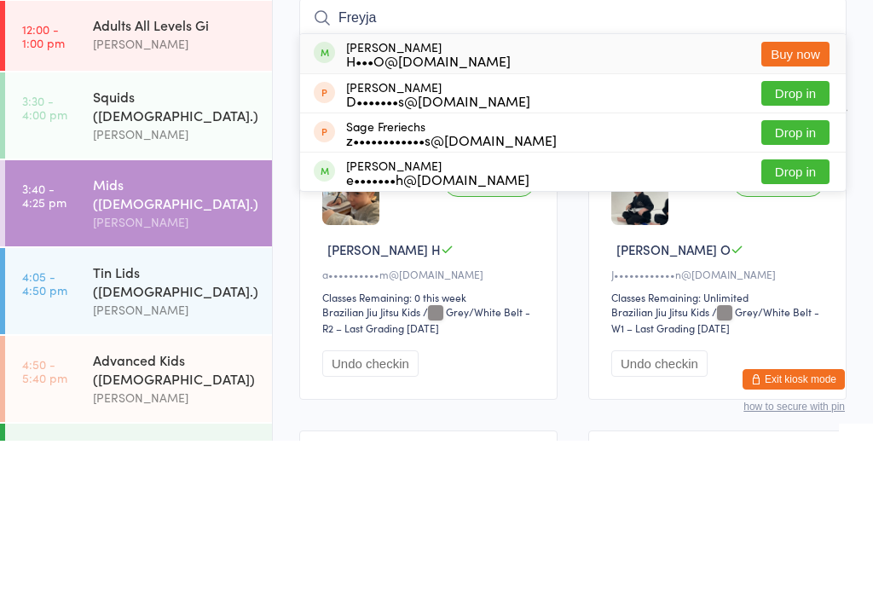
type input "Freyja"
click at [816, 196] on button "Buy now" at bounding box center [795, 208] width 68 height 25
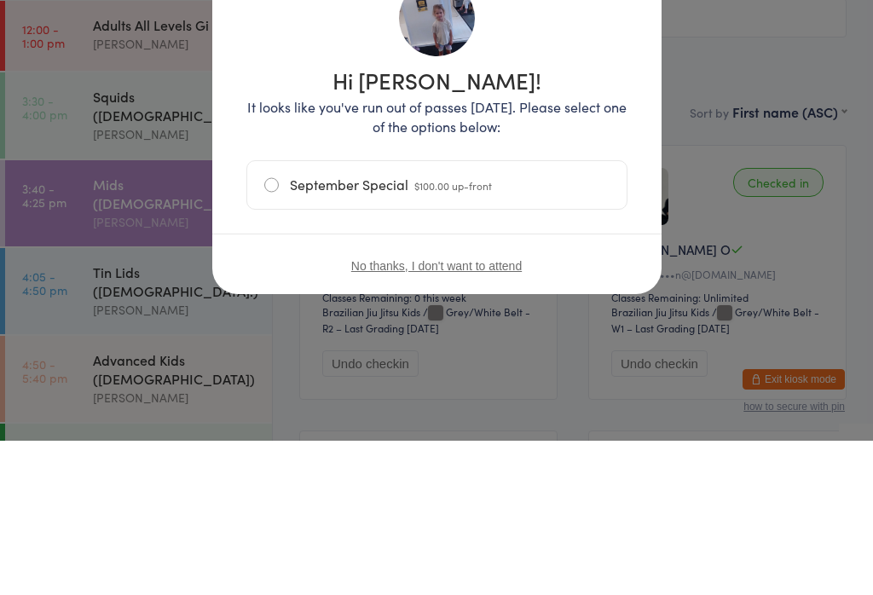
scroll to position [154, 0]
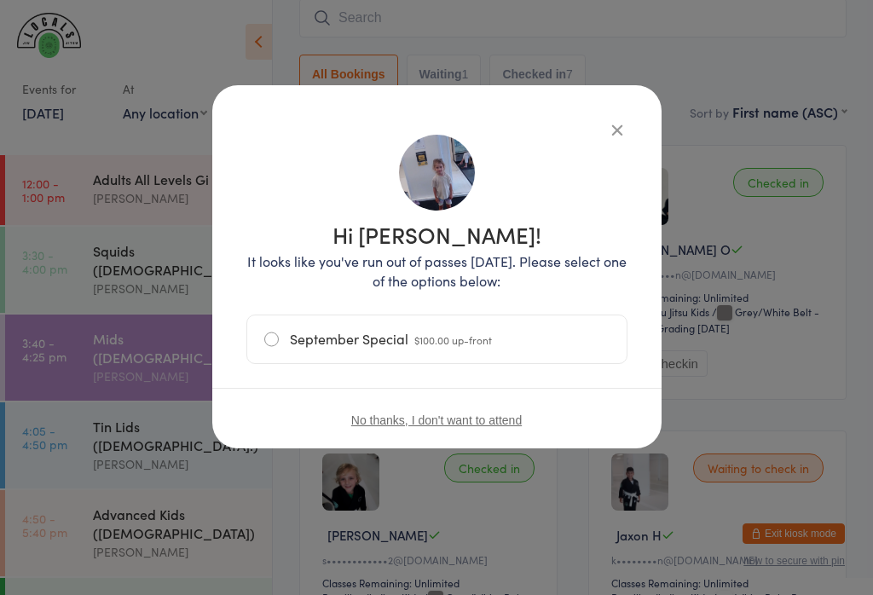
click at [613, 125] on icon "button" at bounding box center [617, 129] width 19 height 19
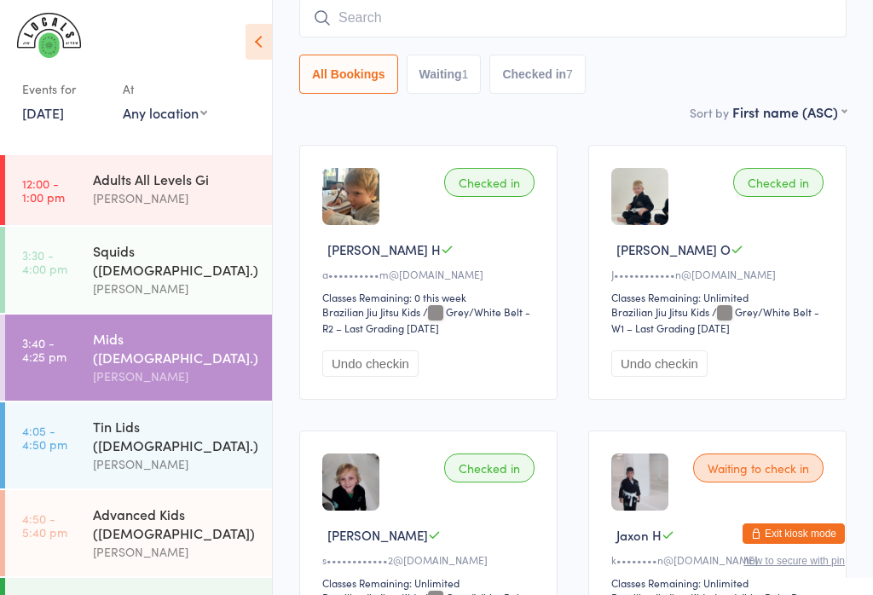
click at [367, 23] on input "search" at bounding box center [572, 17] width 547 height 39
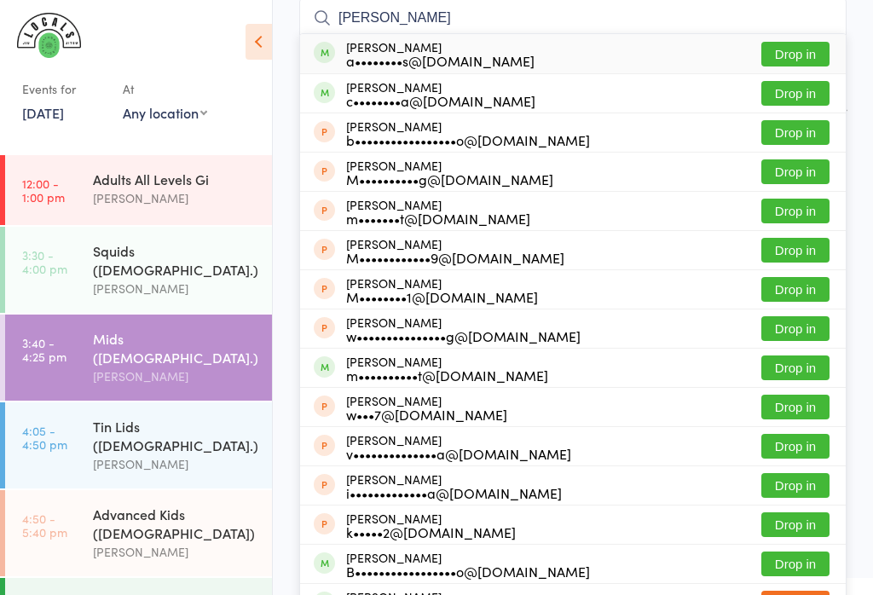
type input "[PERSON_NAME]"
click at [821, 46] on button "Drop in" at bounding box center [795, 54] width 68 height 25
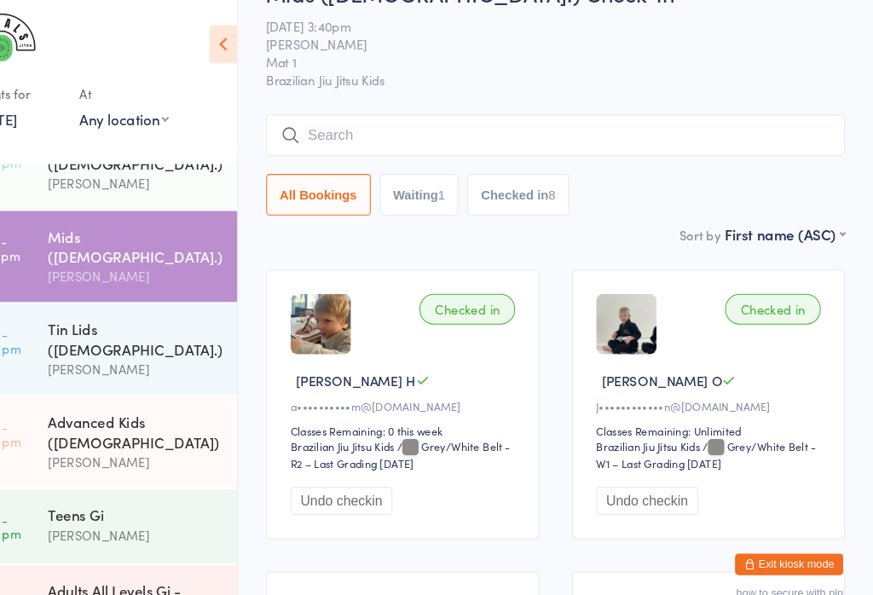
scroll to position [114, 0]
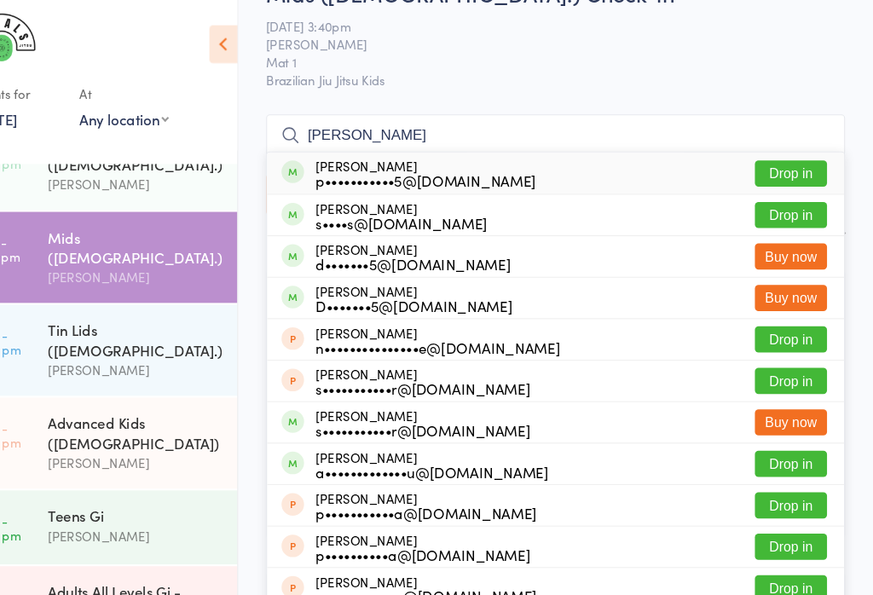
type input "[PERSON_NAME]"
click at [761, 210] on button "Drop in" at bounding box center [795, 203] width 68 height 25
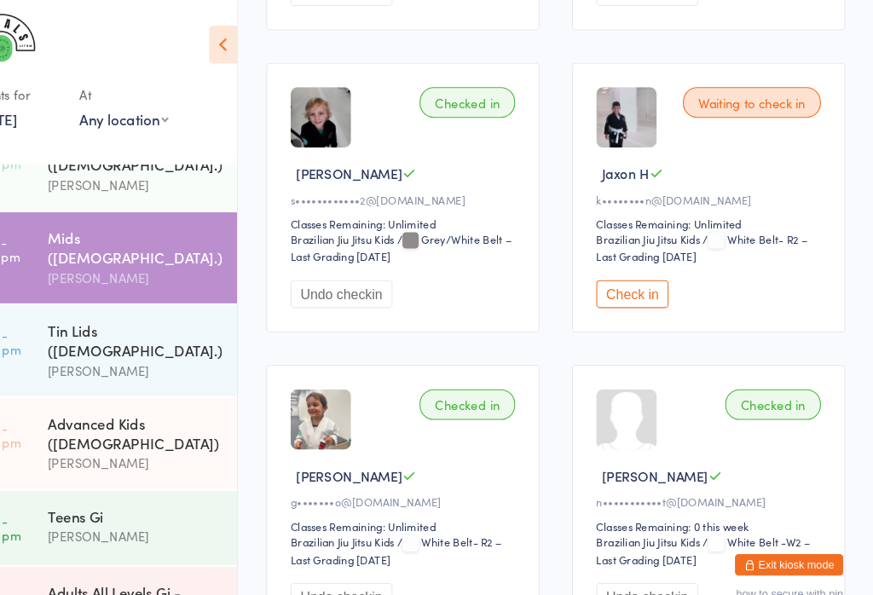
scroll to position [512, 0]
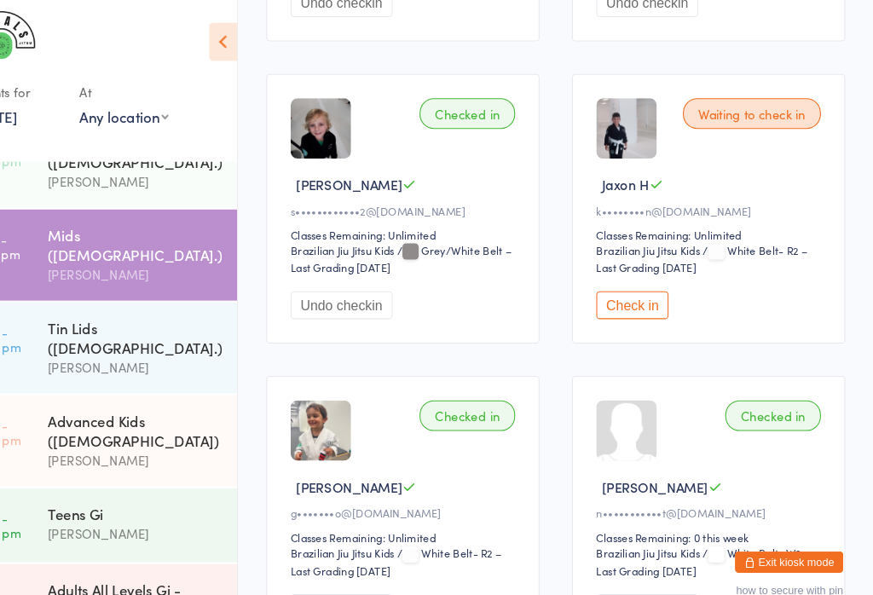
click at [611, 304] on button "Check in" at bounding box center [645, 291] width 68 height 26
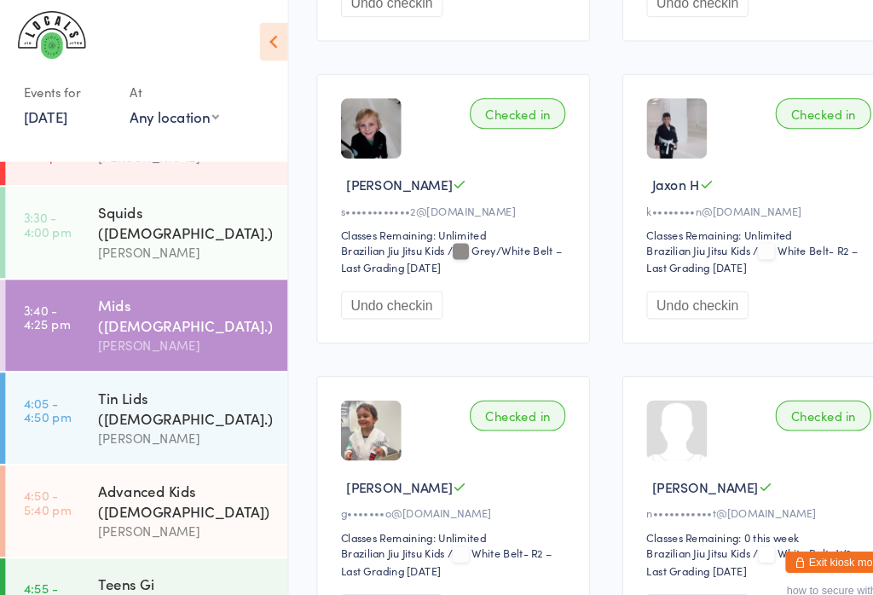
scroll to position [23, 0]
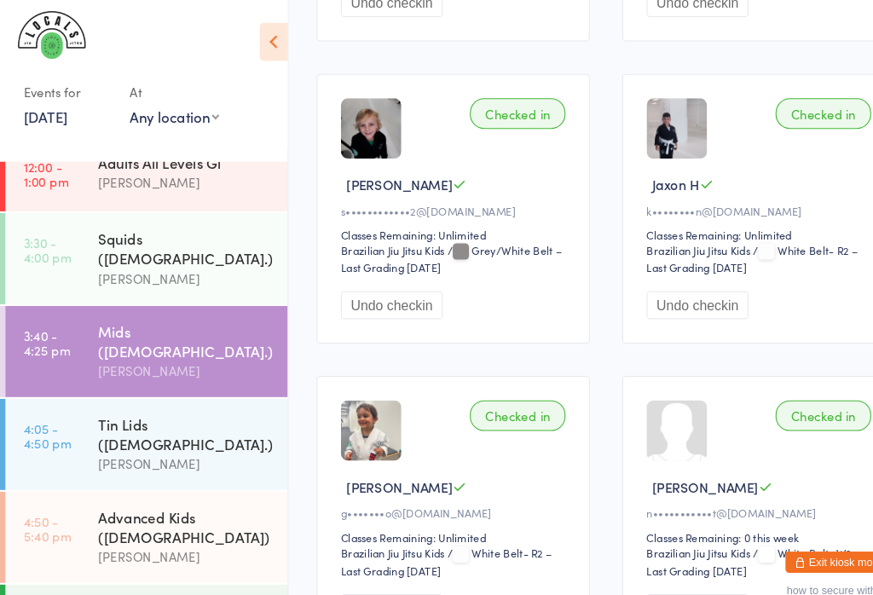
click at [168, 256] on div "[PERSON_NAME]" at bounding box center [175, 266] width 164 height 20
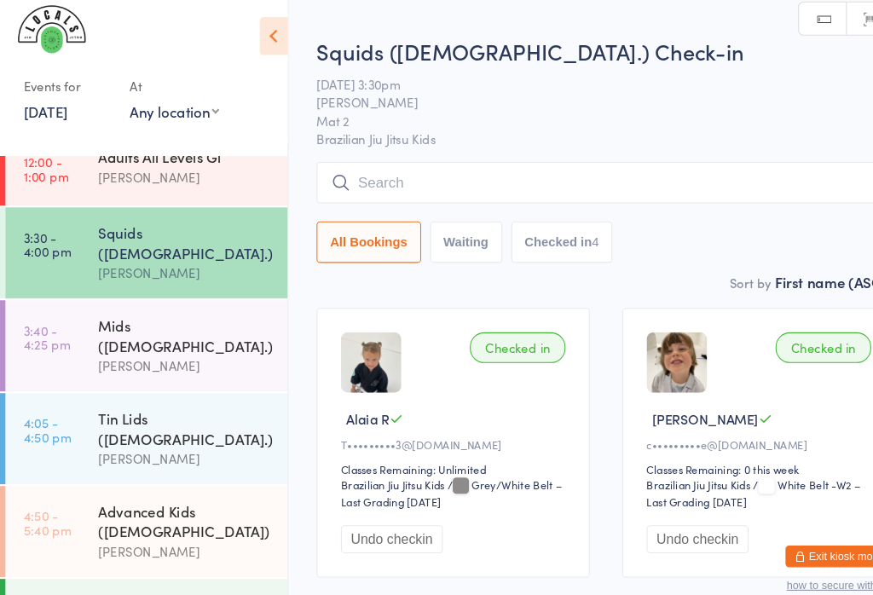
click at [505, 175] on input "search" at bounding box center [572, 180] width 547 height 39
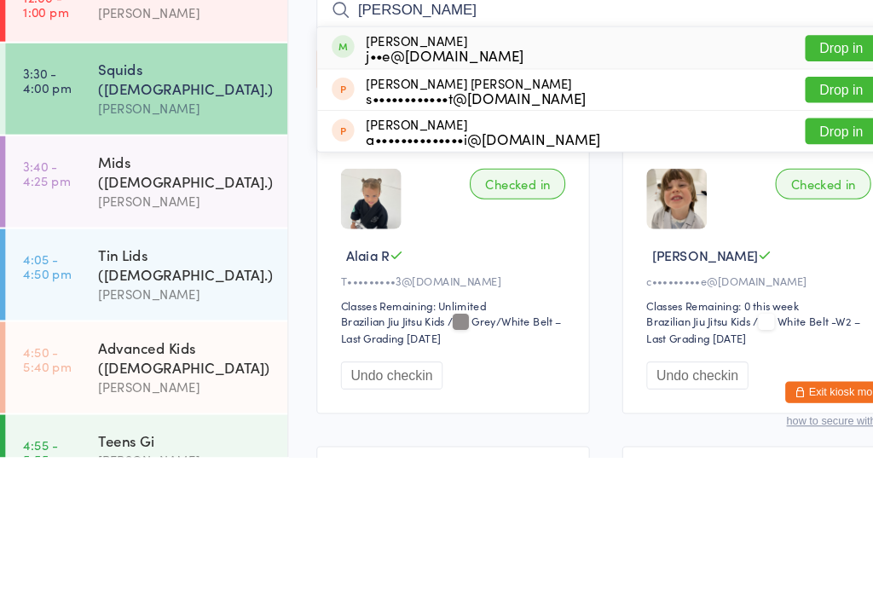
type input "[PERSON_NAME]"
click at [794, 196] on button "Drop in" at bounding box center [795, 208] width 68 height 25
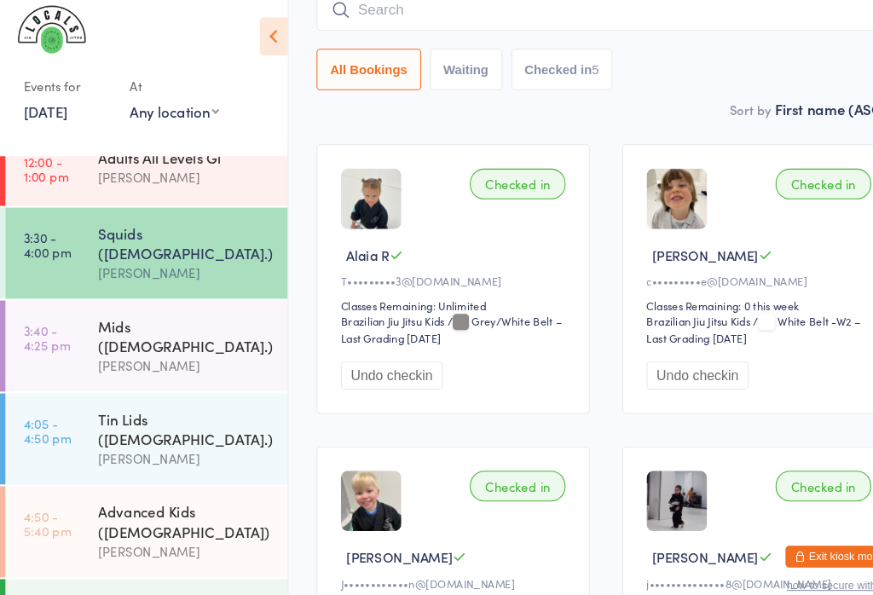
scroll to position [44, 0]
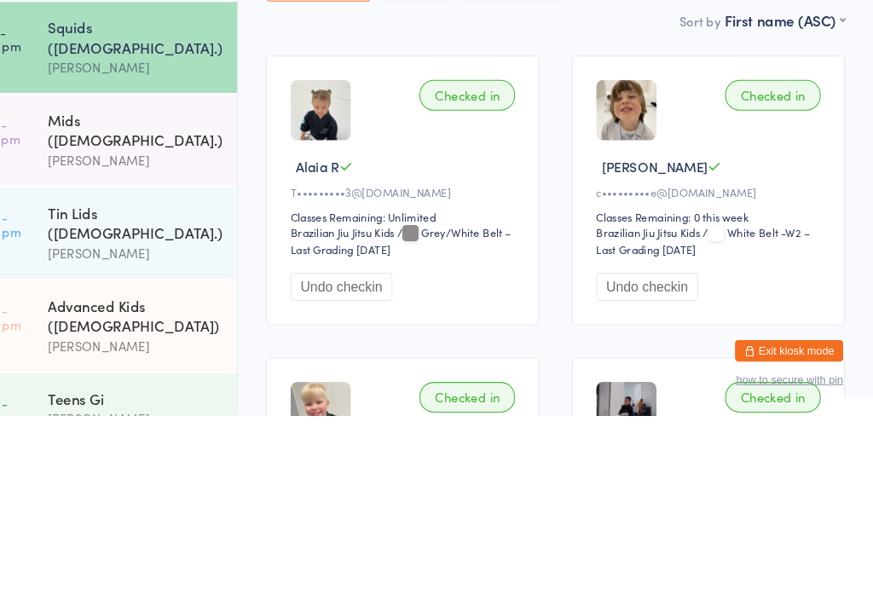
click at [177, 431] on div "[PERSON_NAME]" at bounding box center [175, 441] width 164 height 20
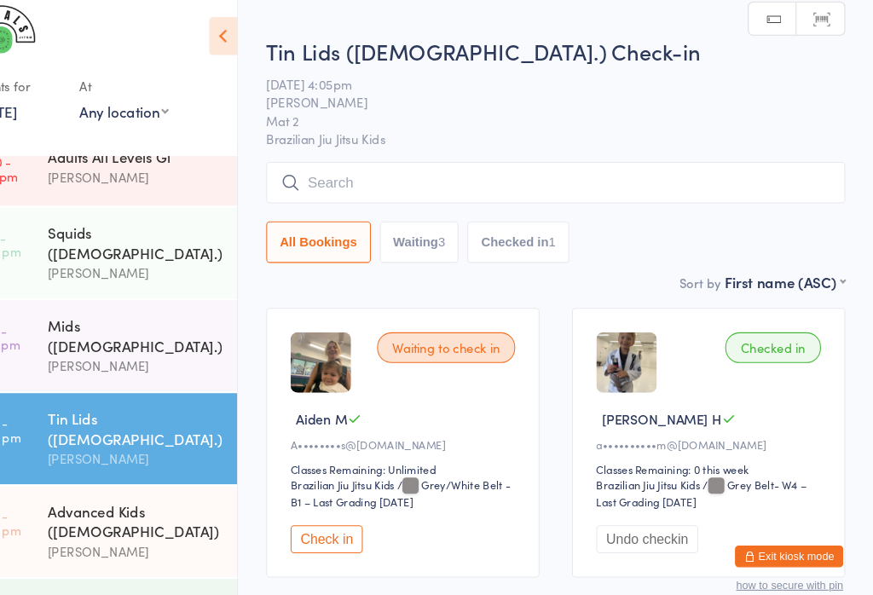
click at [404, 182] on input "search" at bounding box center [572, 180] width 547 height 39
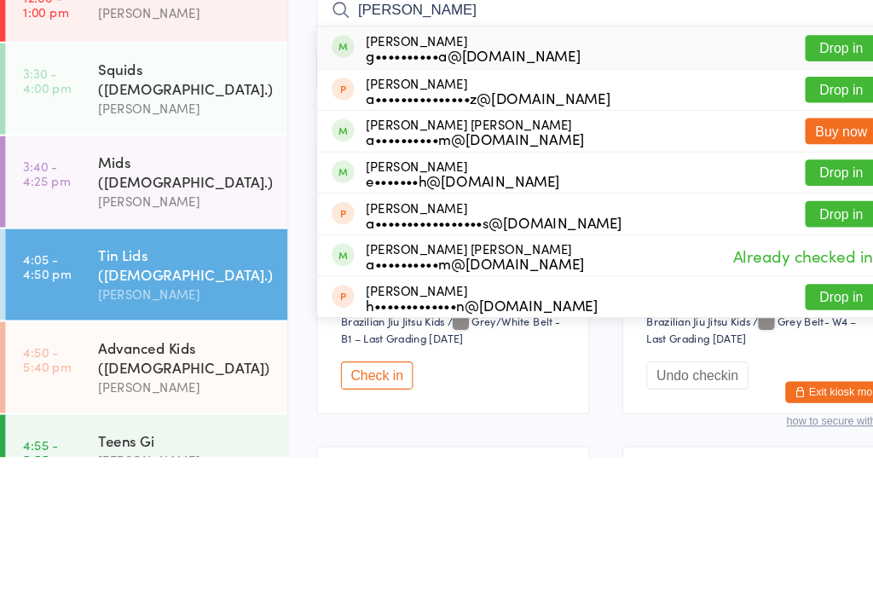
type input "[PERSON_NAME]"
click at [802, 196] on button "Drop in" at bounding box center [795, 208] width 68 height 25
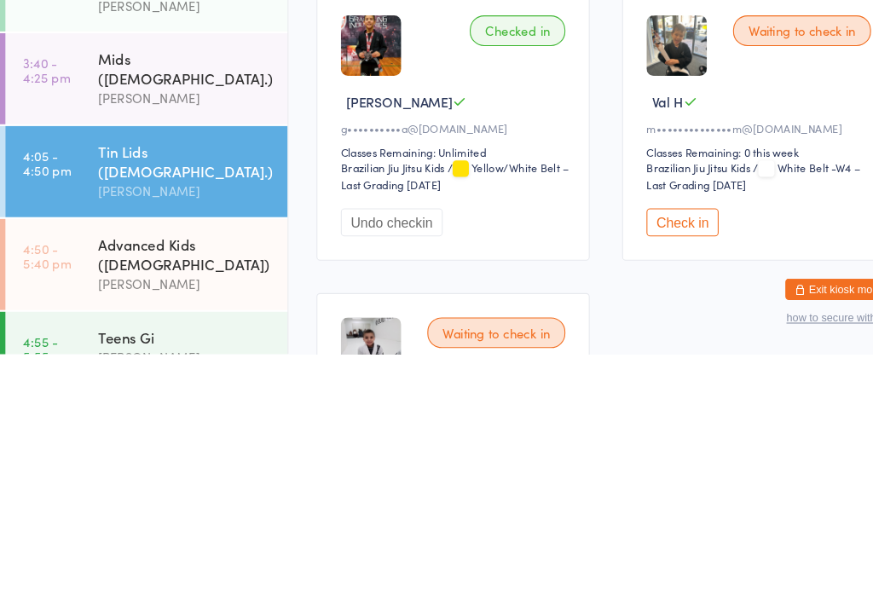
scroll to position [350, 0]
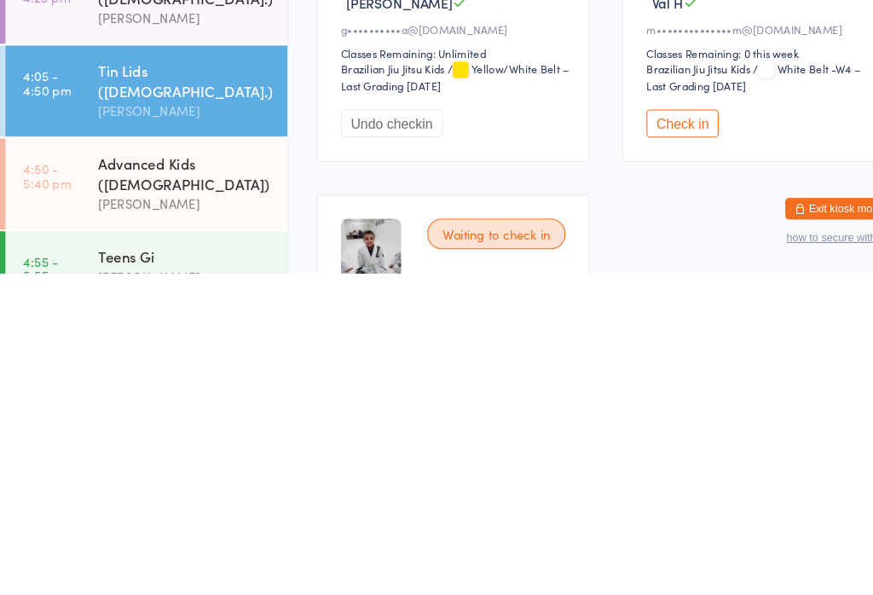
click at [263, 555] on div "Teens Gi [PERSON_NAME]" at bounding box center [182, 588] width 179 height 67
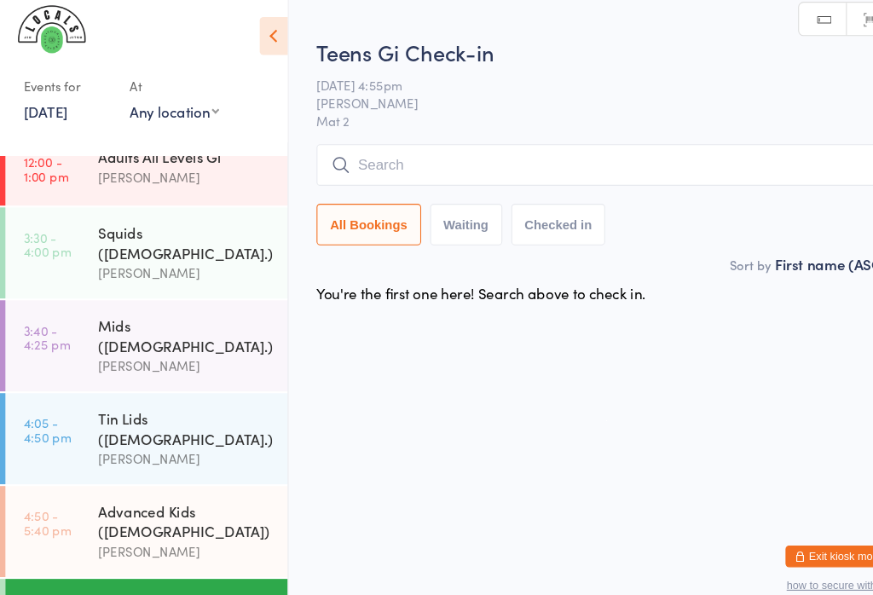
click at [124, 394] on div "Tin Lids ([DEMOGRAPHIC_DATA].)" at bounding box center [175, 412] width 164 height 37
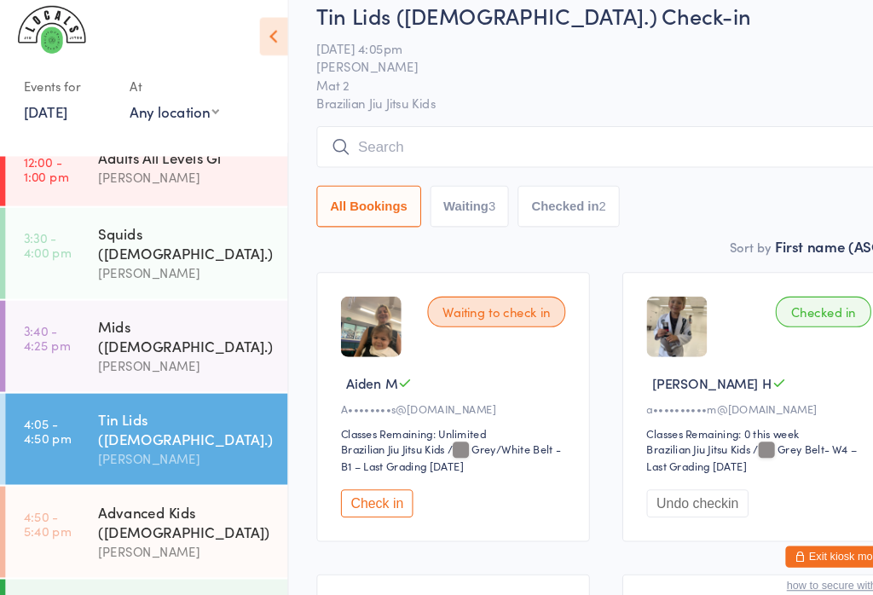
scroll to position [43, 0]
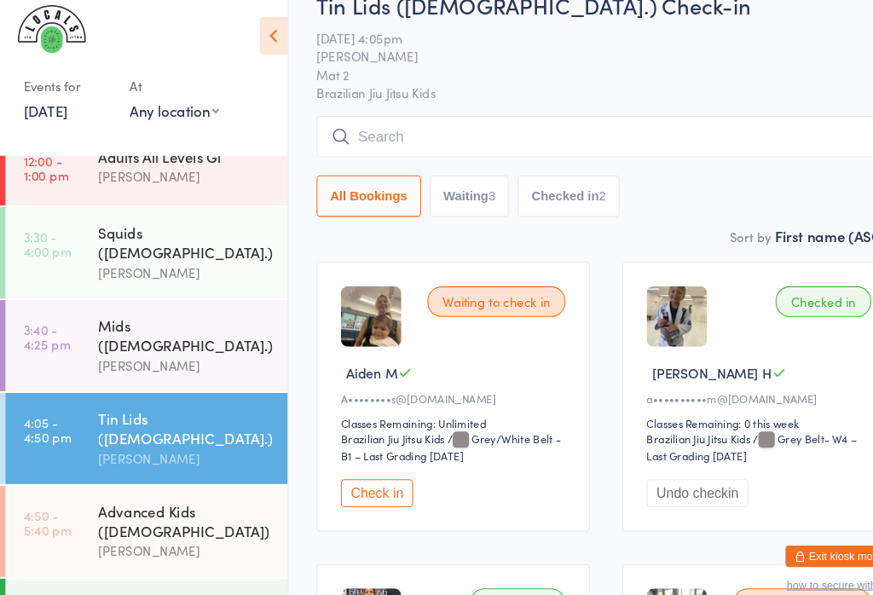
click at [580, 118] on input "search" at bounding box center [572, 137] width 547 height 39
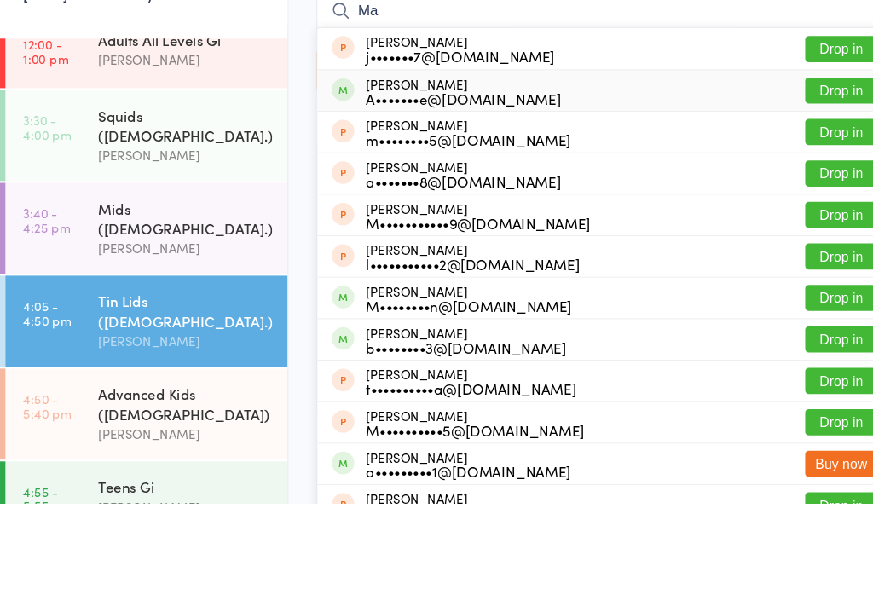
type input "Ma"
click at [802, 192] on button "Drop in" at bounding box center [795, 204] width 68 height 25
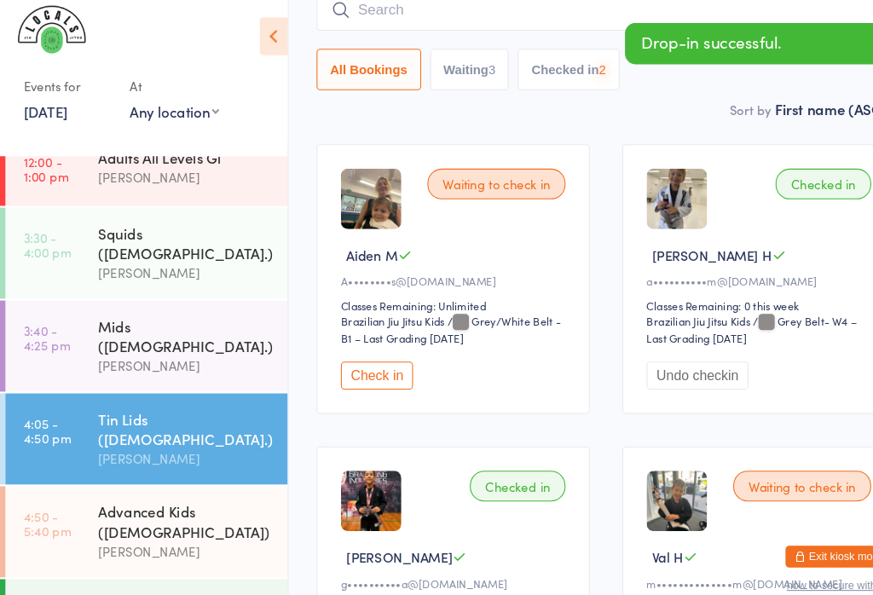
click at [732, 13] on input "search" at bounding box center [572, 16] width 547 height 39
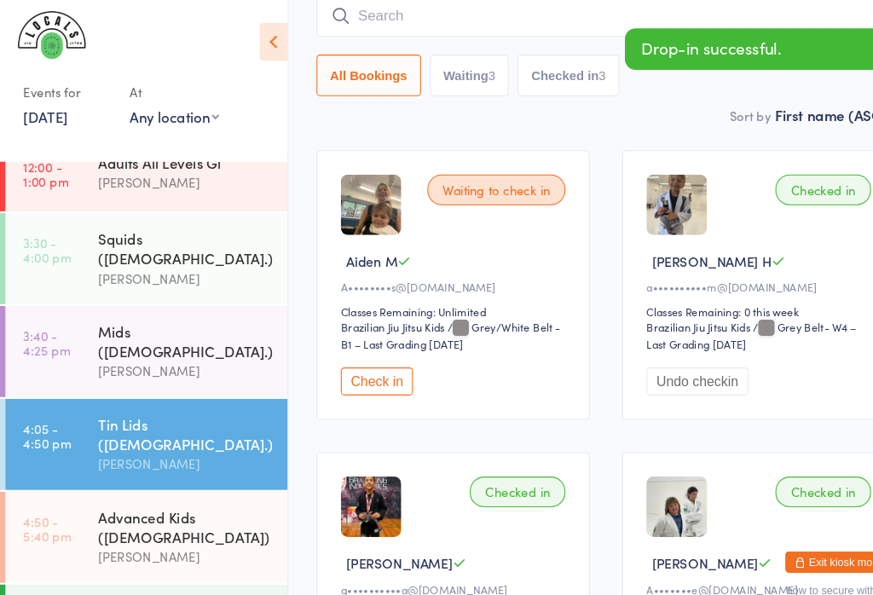
scroll to position [154, 0]
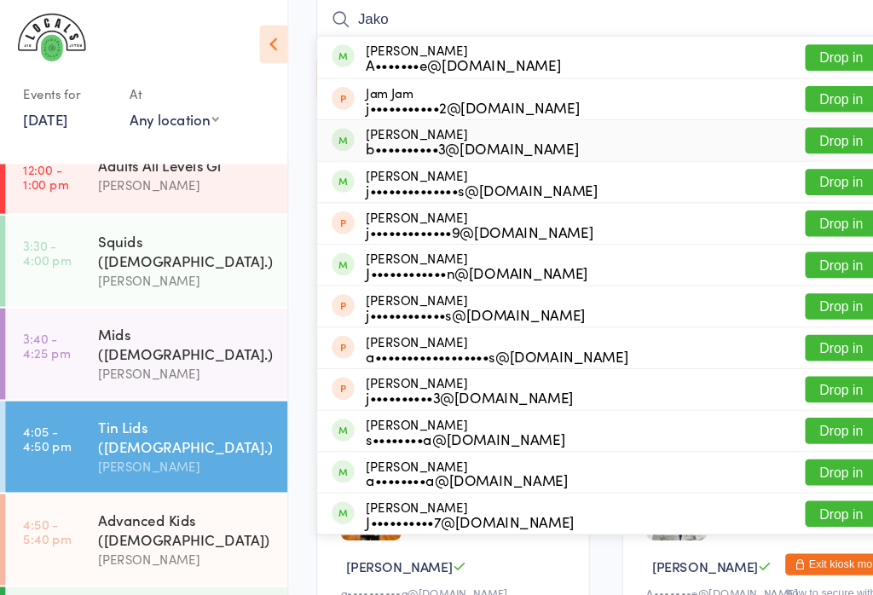
type input "Jako"
click at [809, 134] on button "Drop in" at bounding box center [795, 132] width 68 height 25
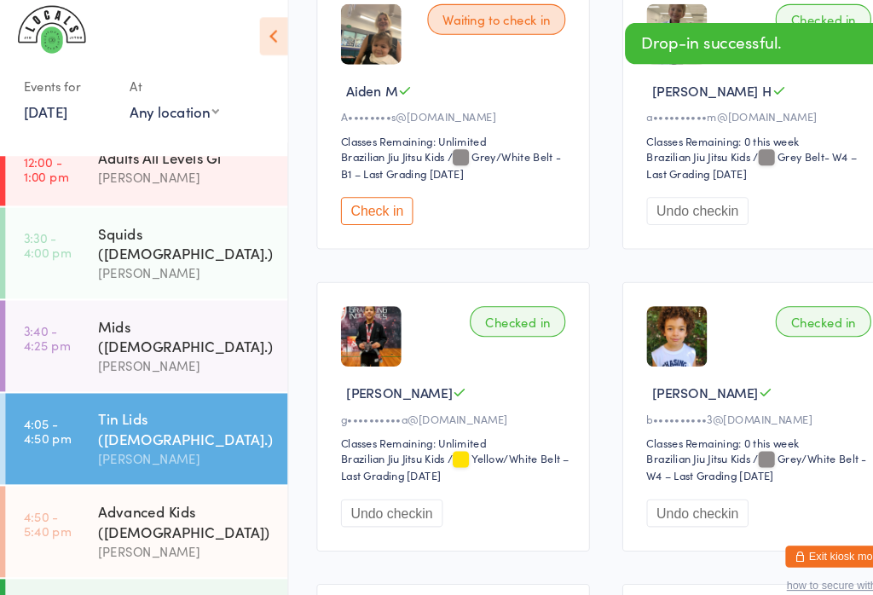
scroll to position [324, 0]
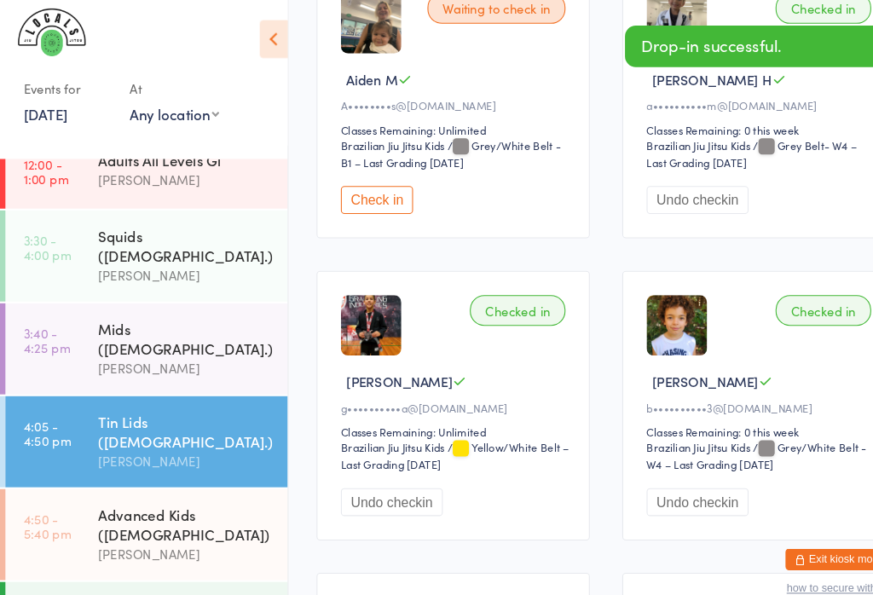
click at [689, 484] on button "Undo checkin" at bounding box center [659, 479] width 96 height 26
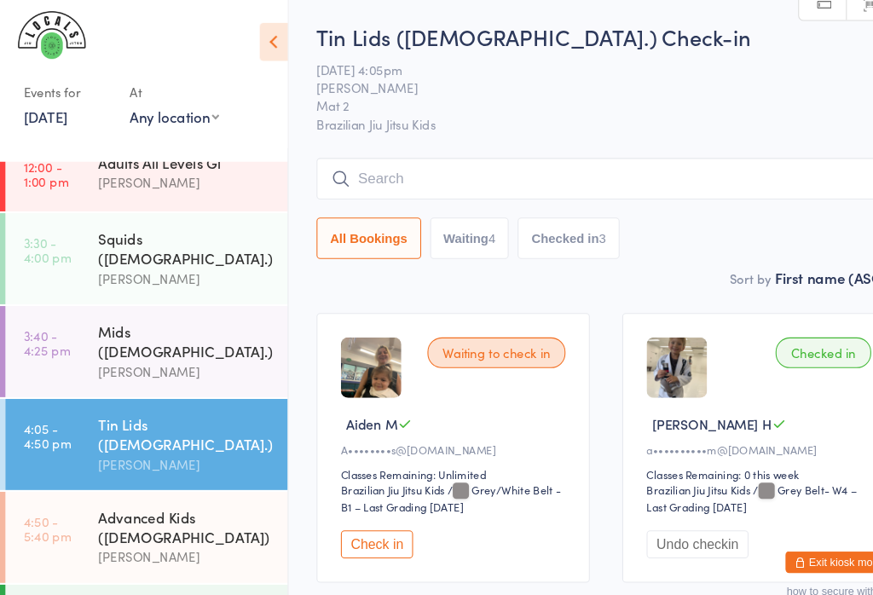
scroll to position [0, 0]
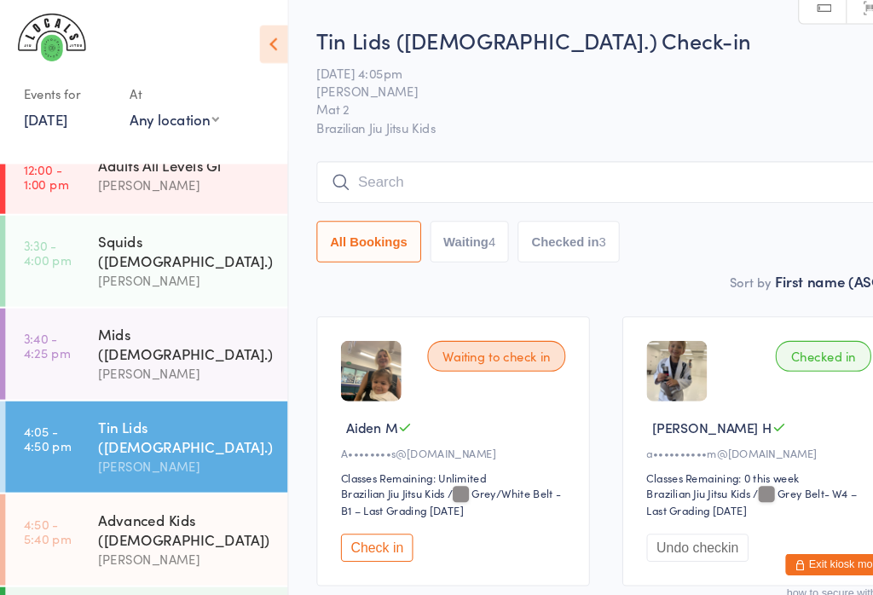
click at [441, 181] on input "search" at bounding box center [572, 172] width 547 height 39
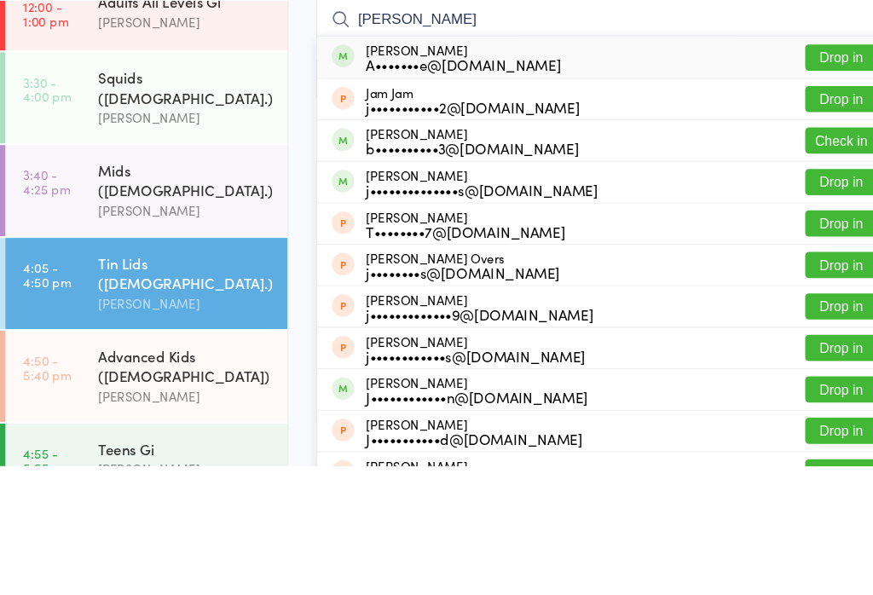
type input "[PERSON_NAME]"
click at [805, 196] on button "Drop in" at bounding box center [795, 208] width 68 height 25
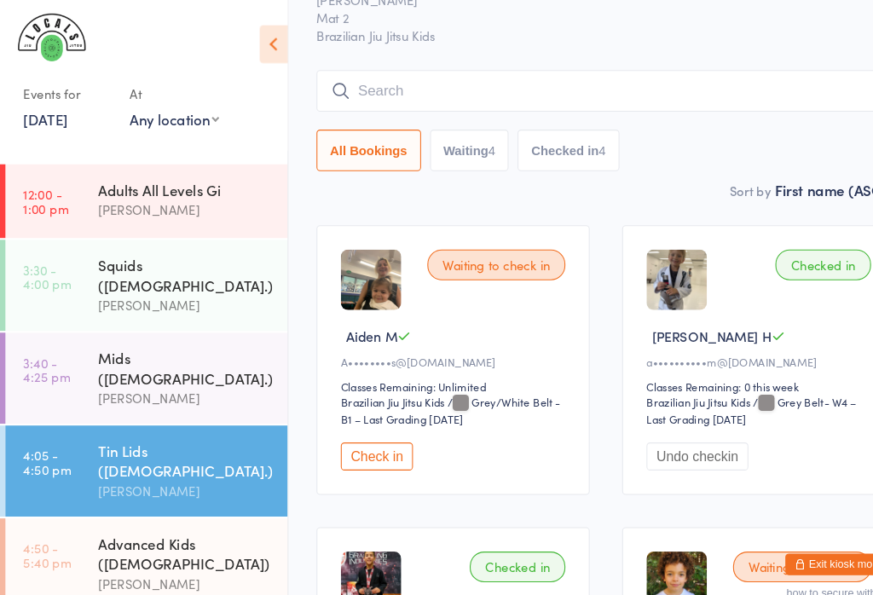
click at [776, 45] on div "Tin Lids ([DEMOGRAPHIC_DATA].) Check-in [DATE] 4:05pm [PERSON_NAME] Mat 2 Brazi…" at bounding box center [572, 54] width 547 height 233
click at [684, 149] on div "All Bookings Waiting 4 Checked in 4" at bounding box center [572, 142] width 547 height 39
click at [481, 49] on div "Tin Lids ([DEMOGRAPHIC_DATA].) Check-in [DATE] 4:05pm [PERSON_NAME] Mat 2 Brazi…" at bounding box center [572, 54] width 547 height 233
click at [499, 83] on input "search" at bounding box center [572, 85] width 547 height 39
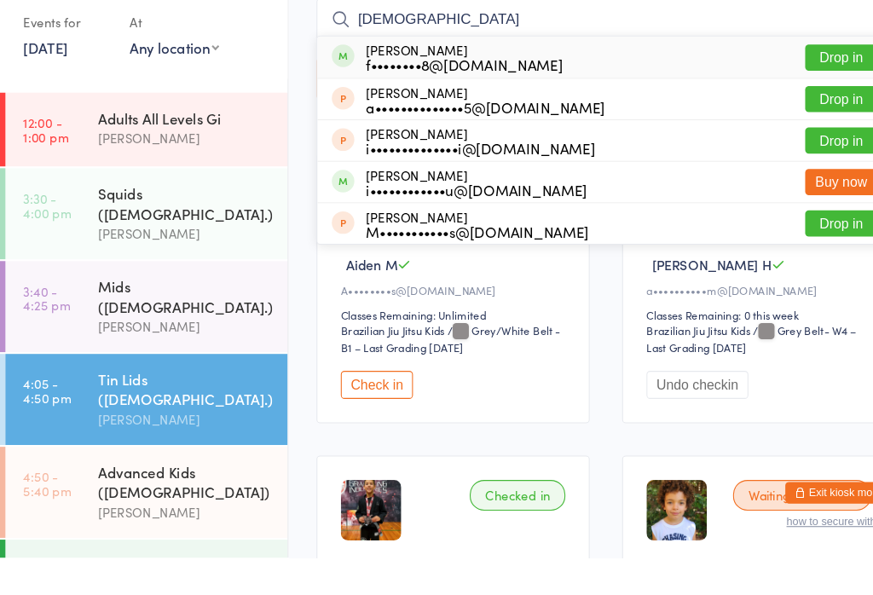
type input "[DEMOGRAPHIC_DATA]"
click at [798, 110] on button "Drop in" at bounding box center [795, 122] width 68 height 25
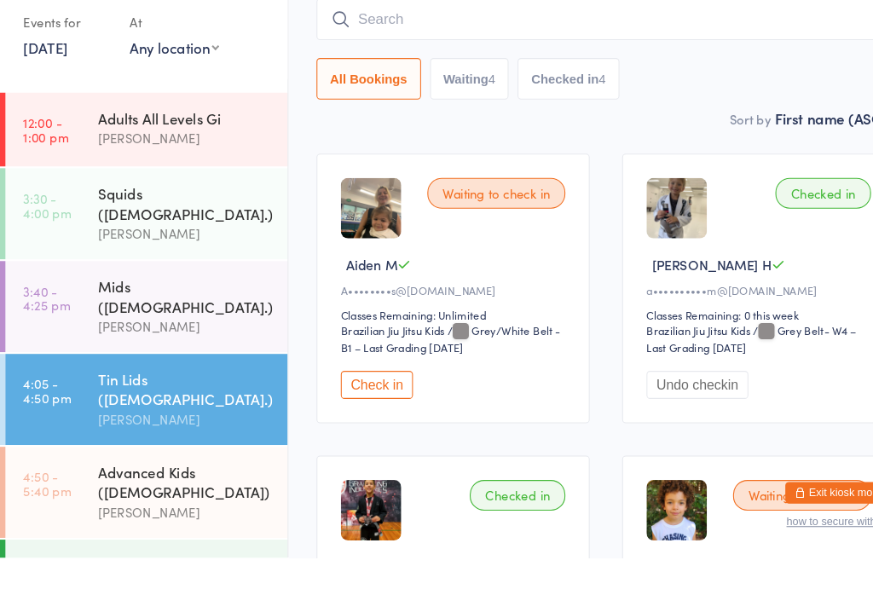
scroll to position [122, 0]
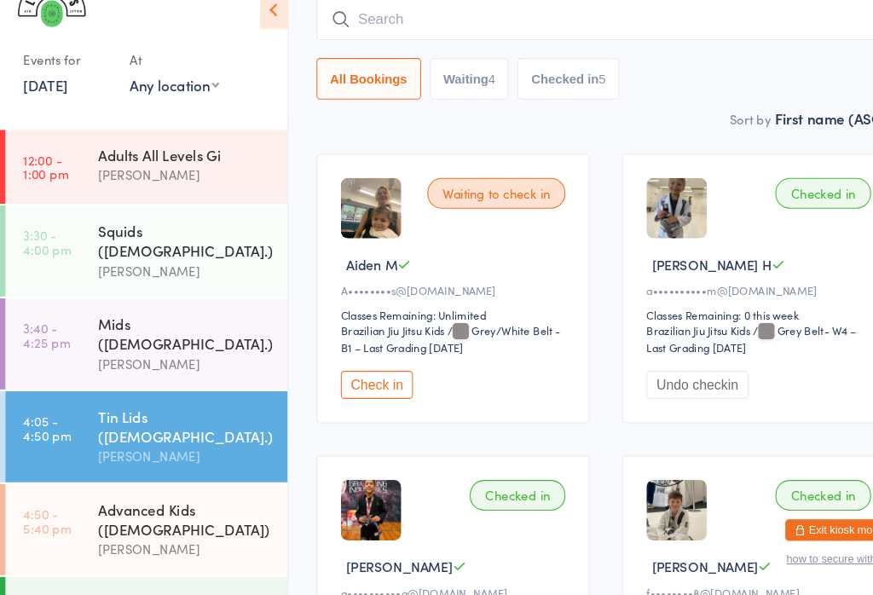
click at [359, 383] on button "Check in" at bounding box center [356, 396] width 68 height 26
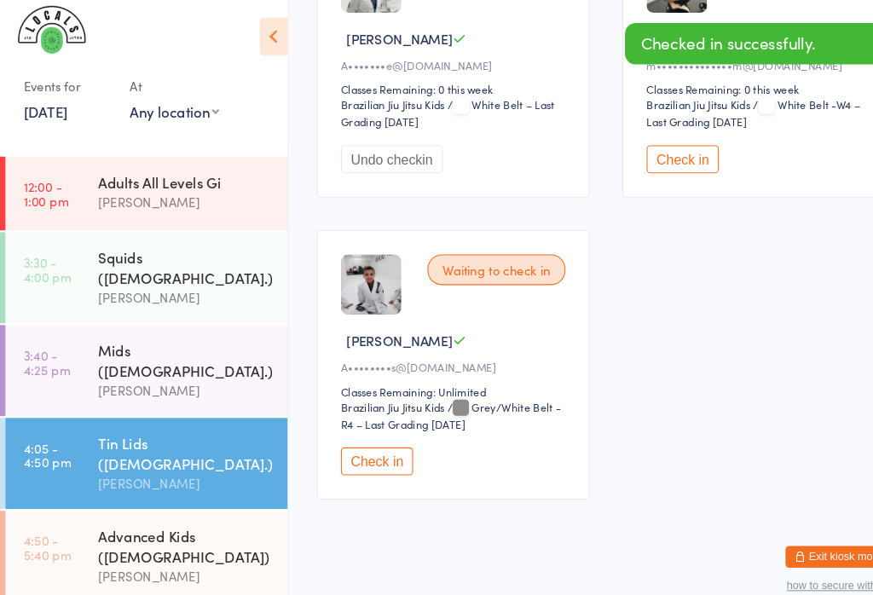
scroll to position [1255, 0]
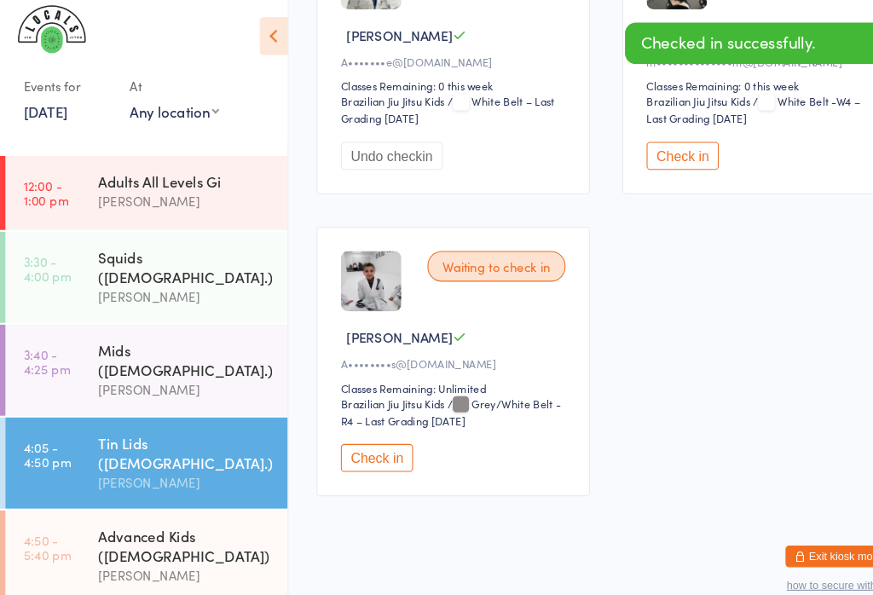
click at [351, 430] on button "Check in" at bounding box center [356, 440] width 68 height 26
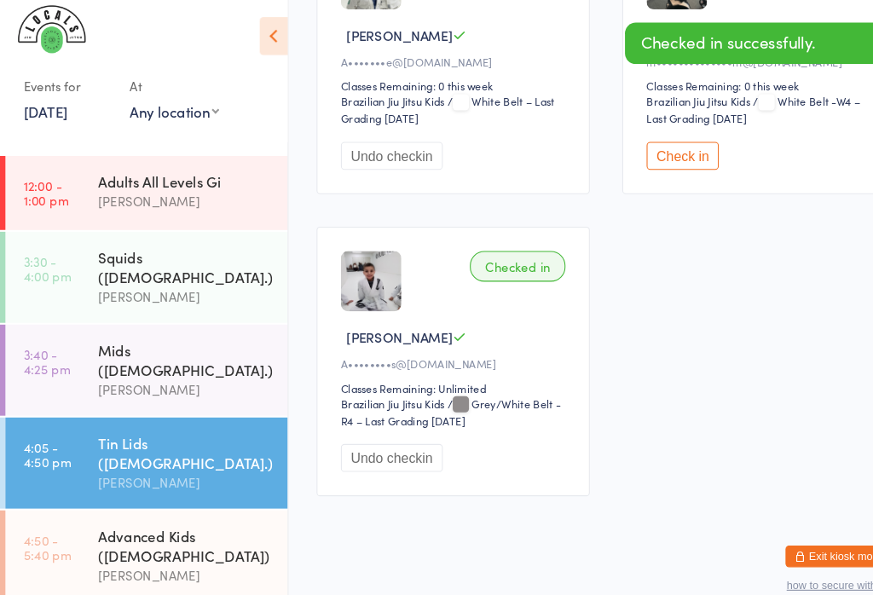
click at [95, 505] on div "Advanced Kids ([DEMOGRAPHIC_DATA])" at bounding box center [175, 523] width 164 height 37
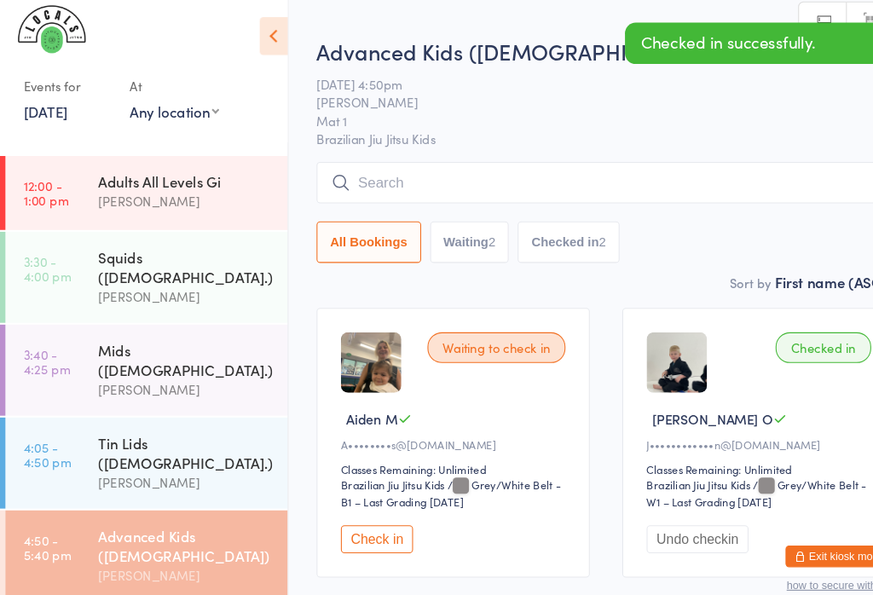
click at [358, 514] on button "Check in" at bounding box center [356, 518] width 68 height 26
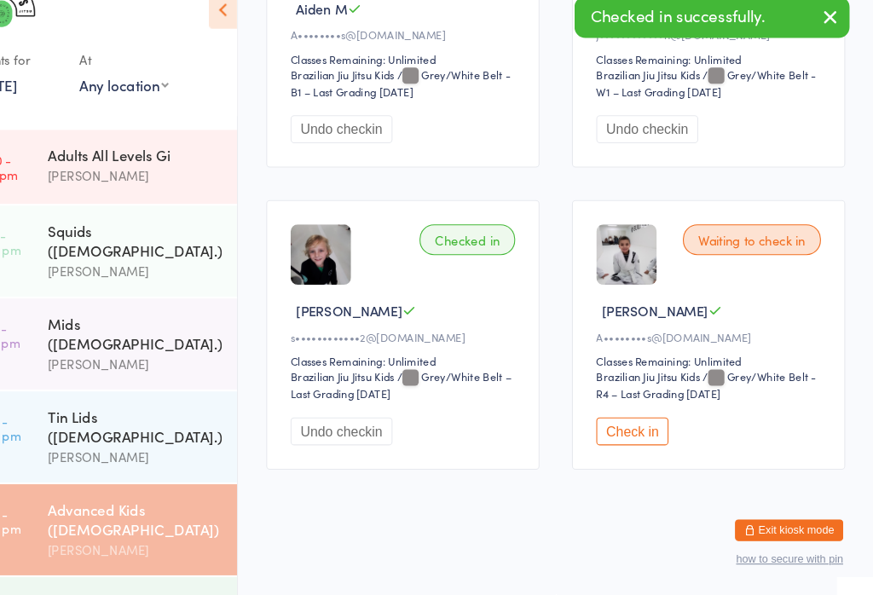
scroll to position [380, 0]
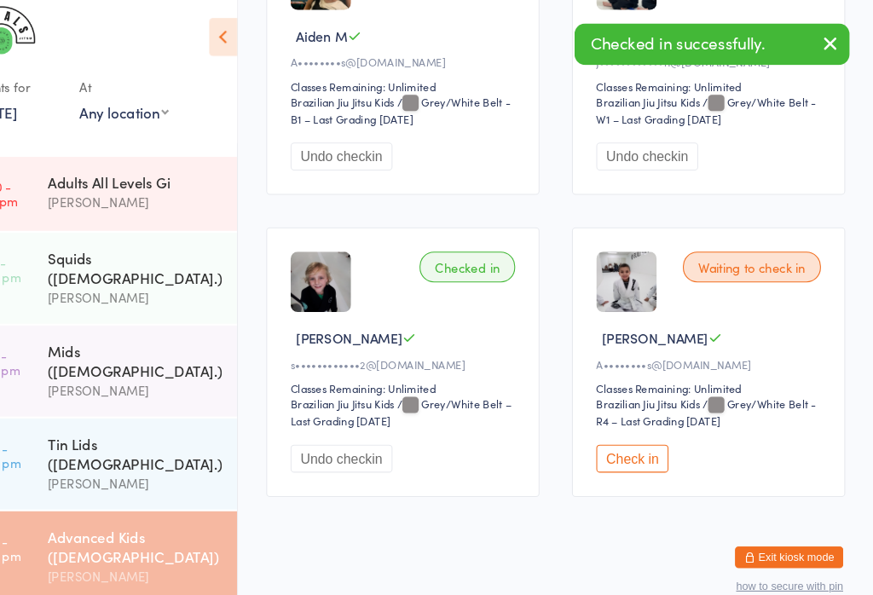
click at [611, 428] on button "Check in" at bounding box center [645, 440] width 68 height 26
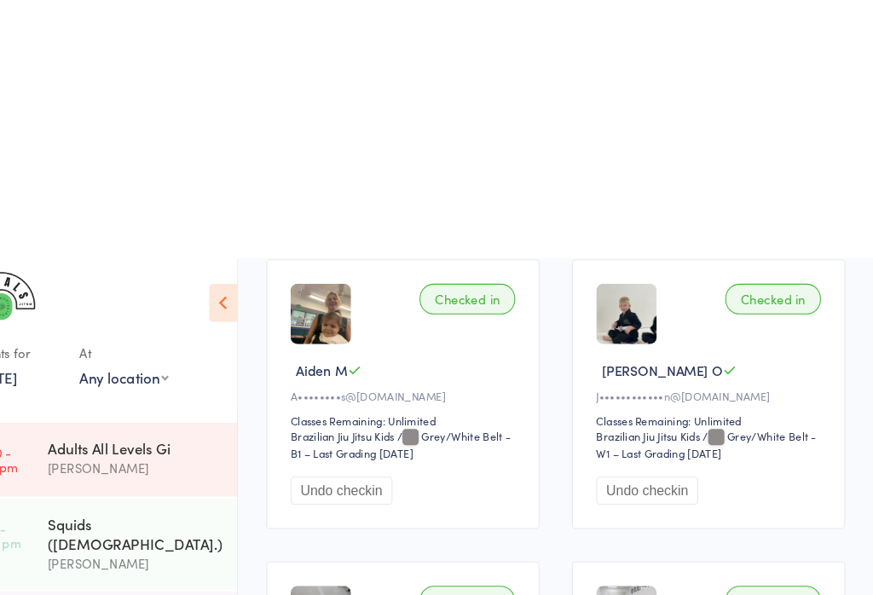
scroll to position [0, 0]
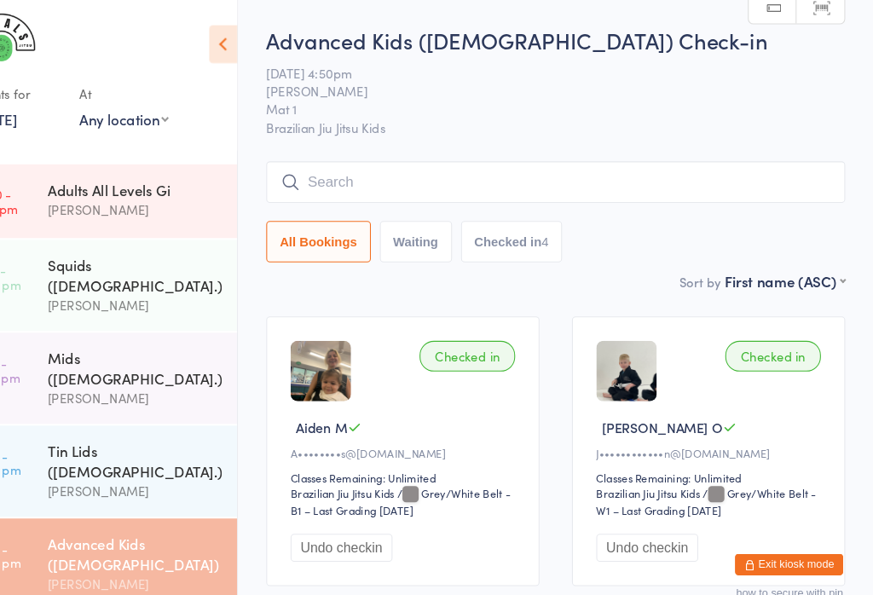
click at [583, 177] on input "search" at bounding box center [572, 172] width 547 height 39
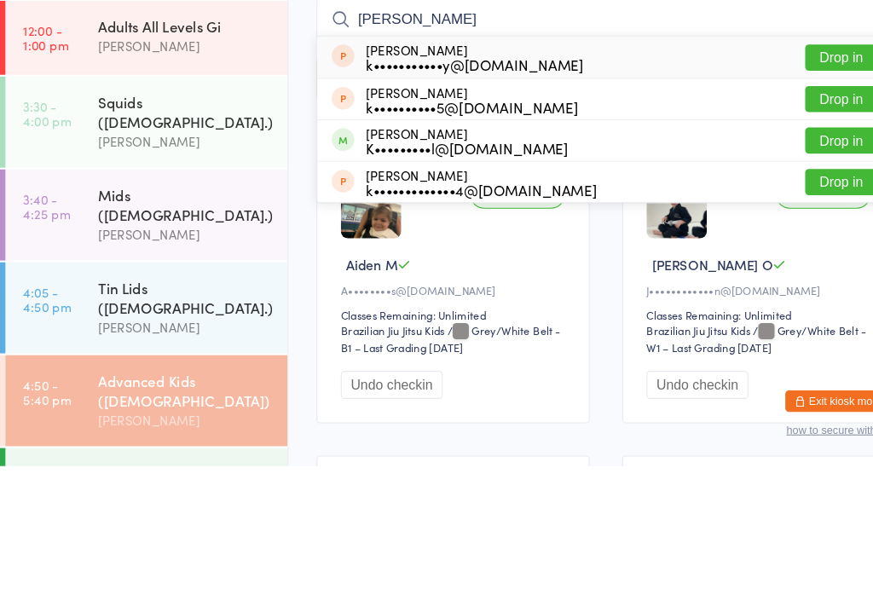
type input "[PERSON_NAME]"
click at [789, 274] on button "Drop in" at bounding box center [795, 286] width 68 height 25
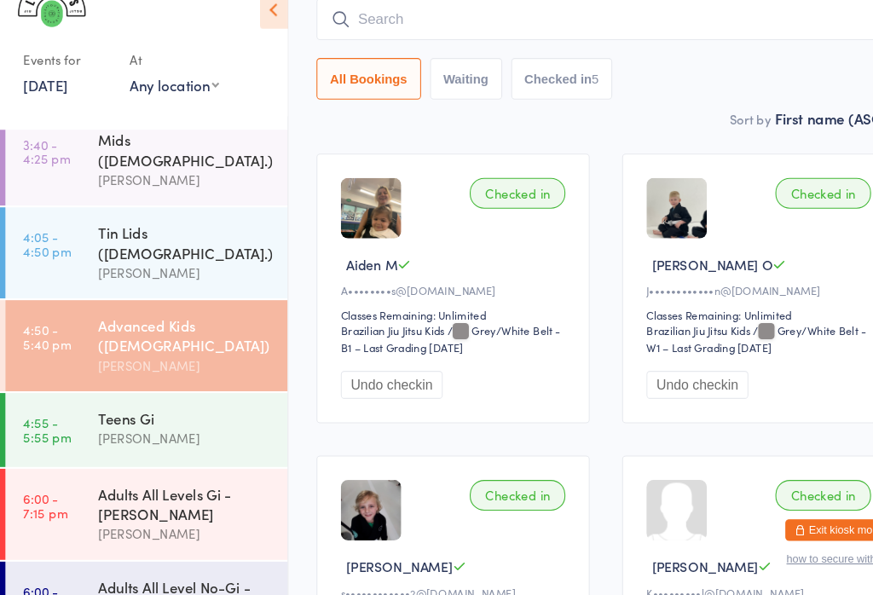
scroll to position [172, 0]
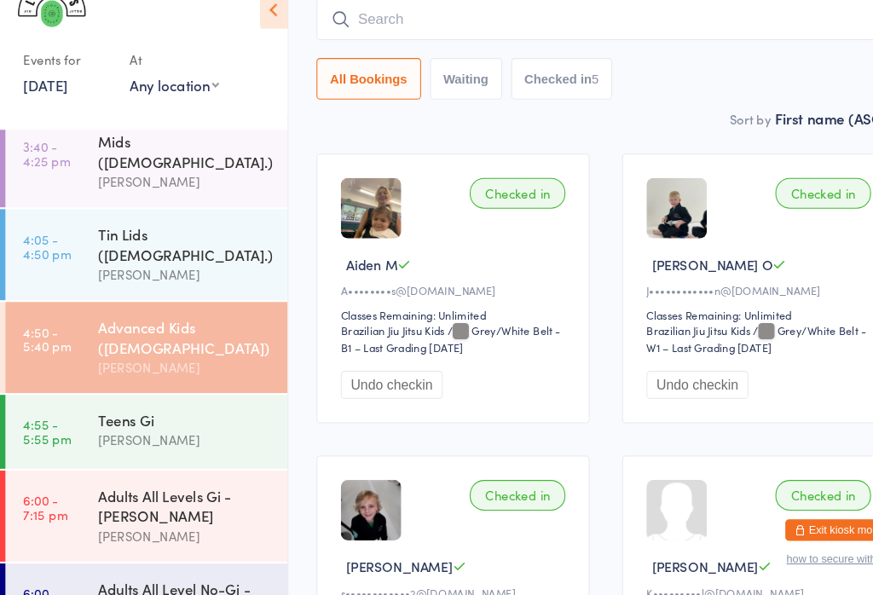
click at [83, 230] on link "4:05 - 4:50 pm Tin Lids ([DEMOGRAPHIC_DATA].) [PERSON_NAME]" at bounding box center [138, 273] width 267 height 86
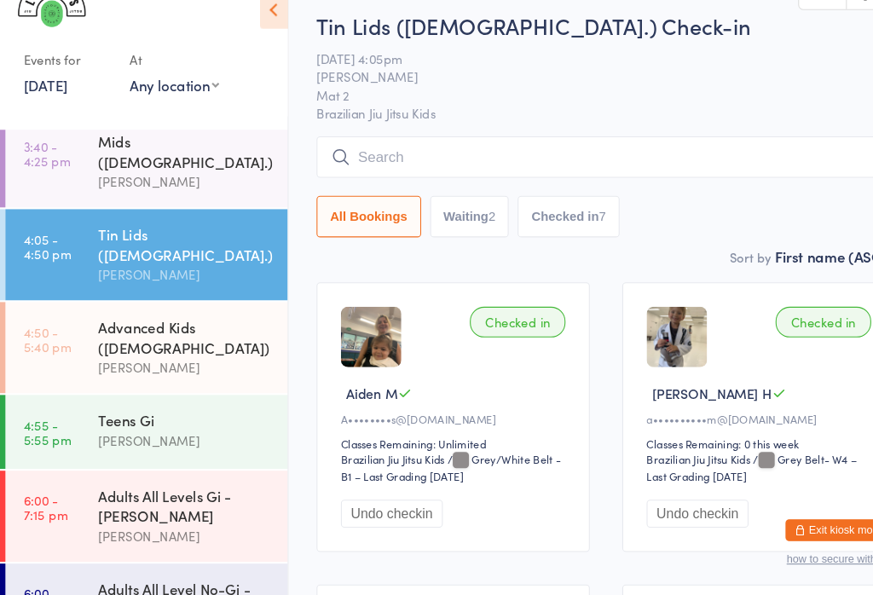
click at [348, 161] on input "search" at bounding box center [572, 180] width 547 height 39
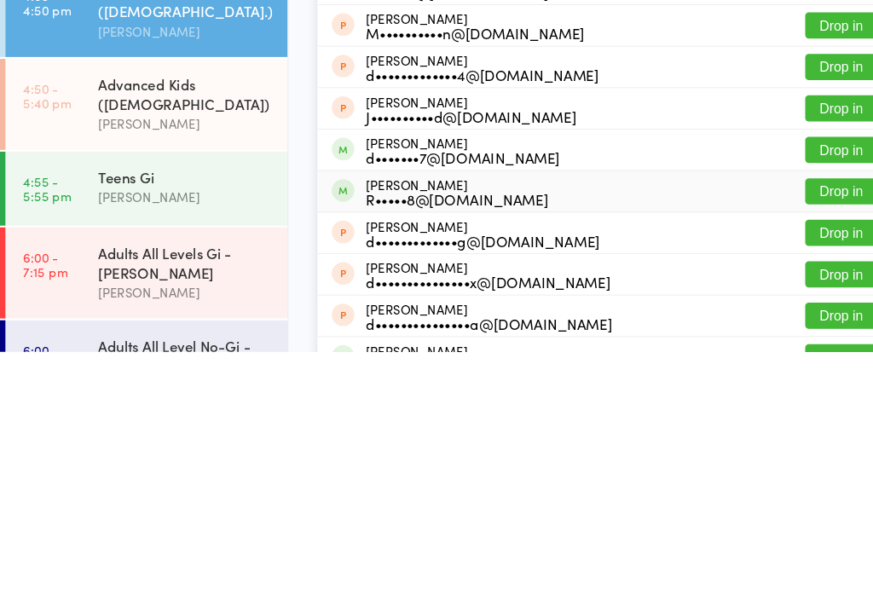
type input "[PERSON_NAME]"
click at [373, 430] on div "[PERSON_NAME]•••••8@[DOMAIN_NAME]" at bounding box center [432, 443] width 172 height 27
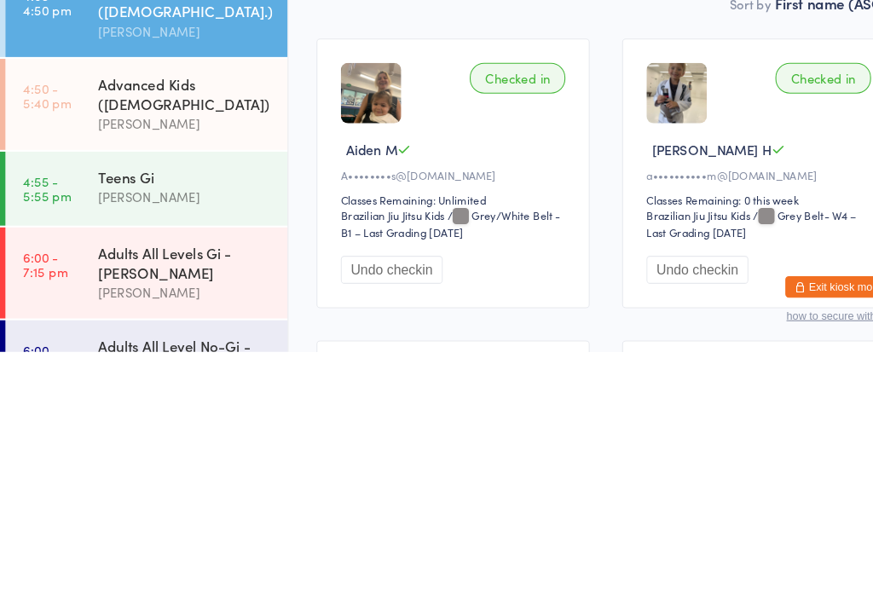
scroll to position [255, 0]
